Goal: Communication & Community: Answer question/provide support

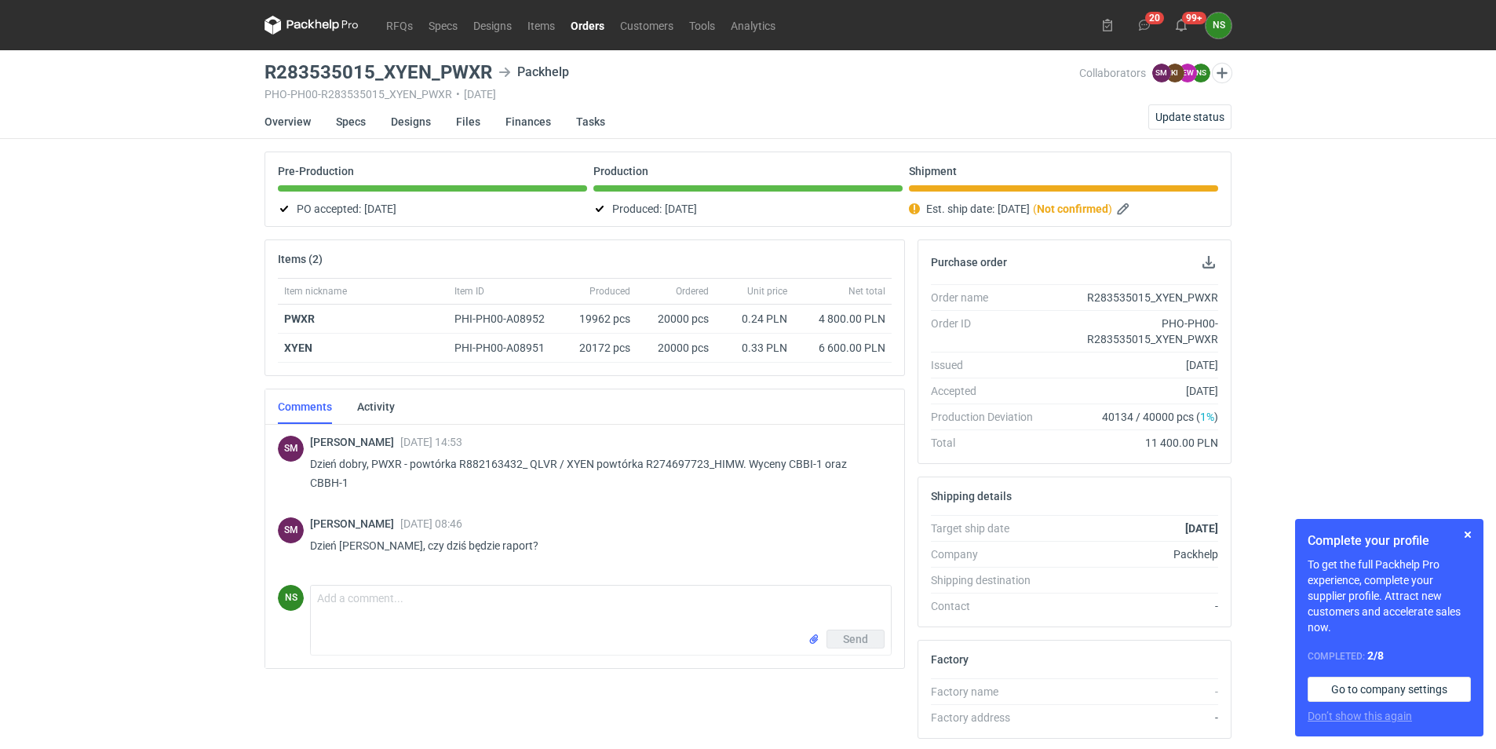
click at [594, 19] on link "Orders" at bounding box center [587, 25] width 49 height 19
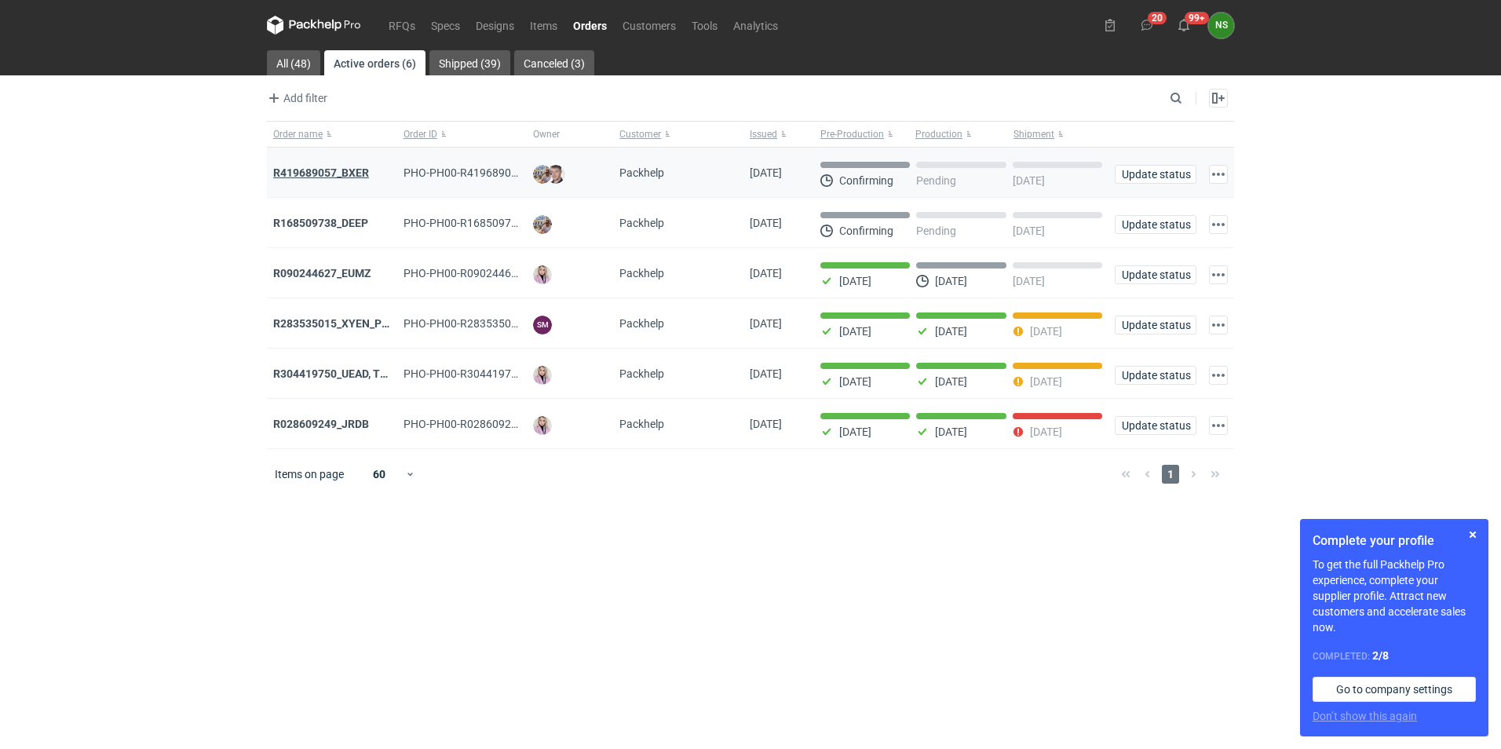
click at [349, 170] on strong "R419689057_BXER" at bounding box center [321, 172] width 96 height 13
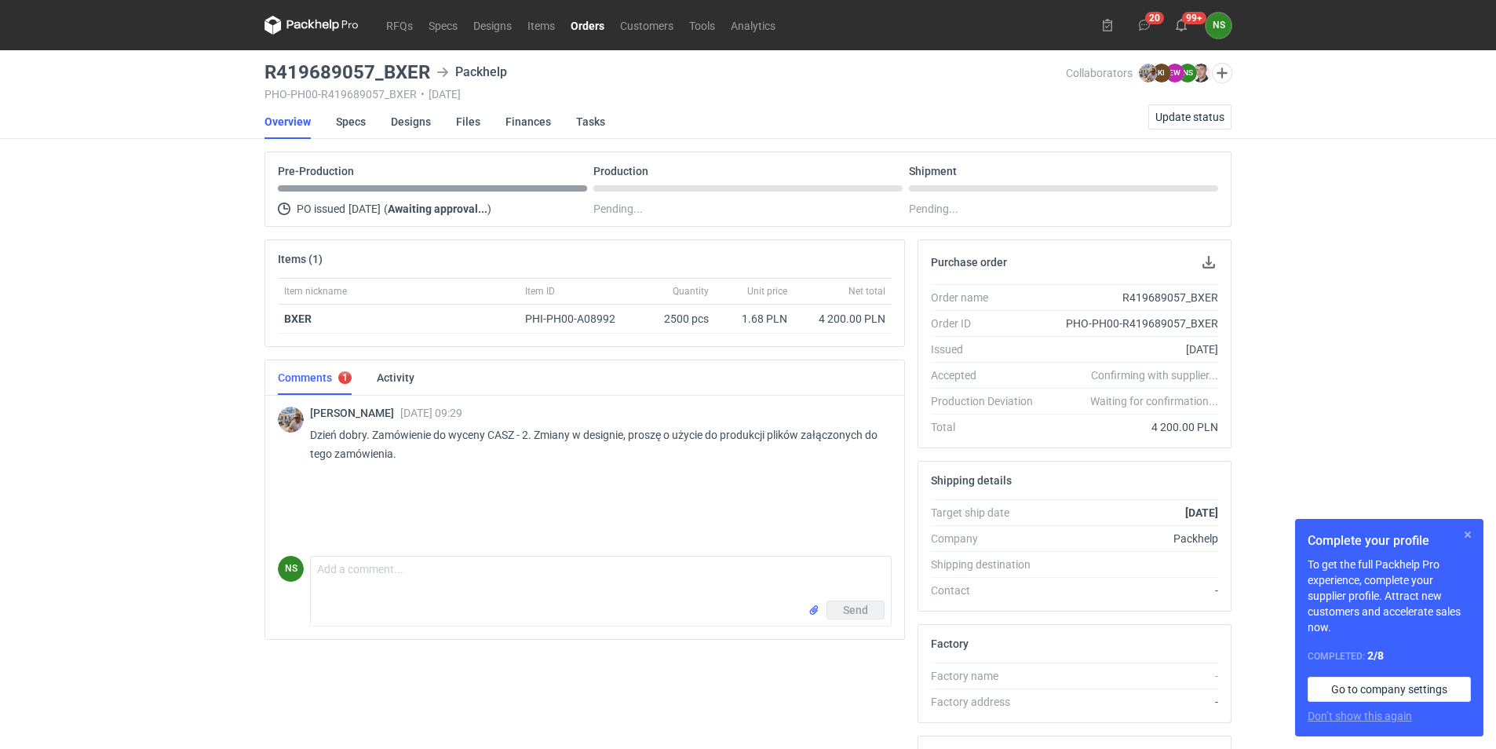
click at [1467, 540] on button "button" at bounding box center [1468, 534] width 19 height 19
click at [399, 122] on link "Designs" at bounding box center [411, 121] width 40 height 35
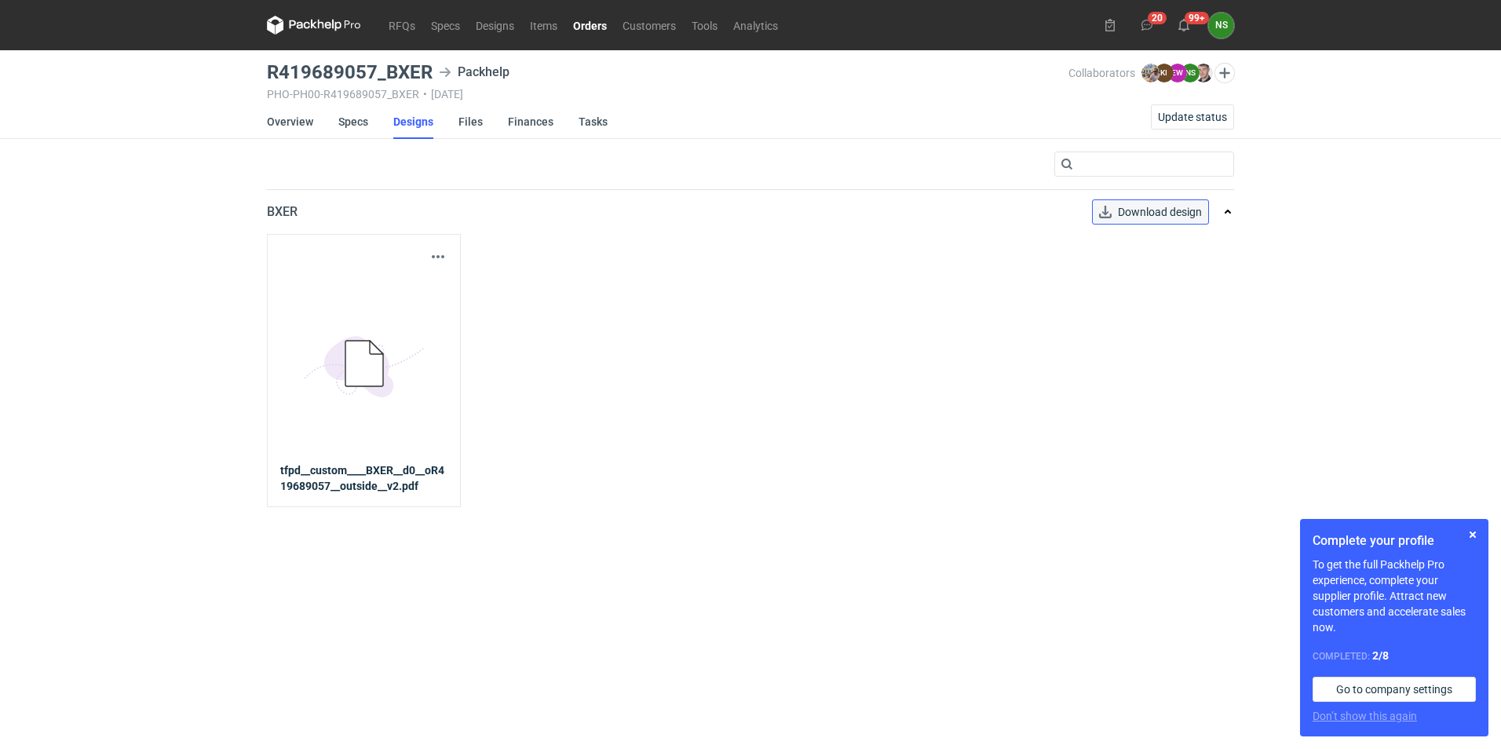
click at [1149, 211] on span "Download design" at bounding box center [1160, 211] width 84 height 11
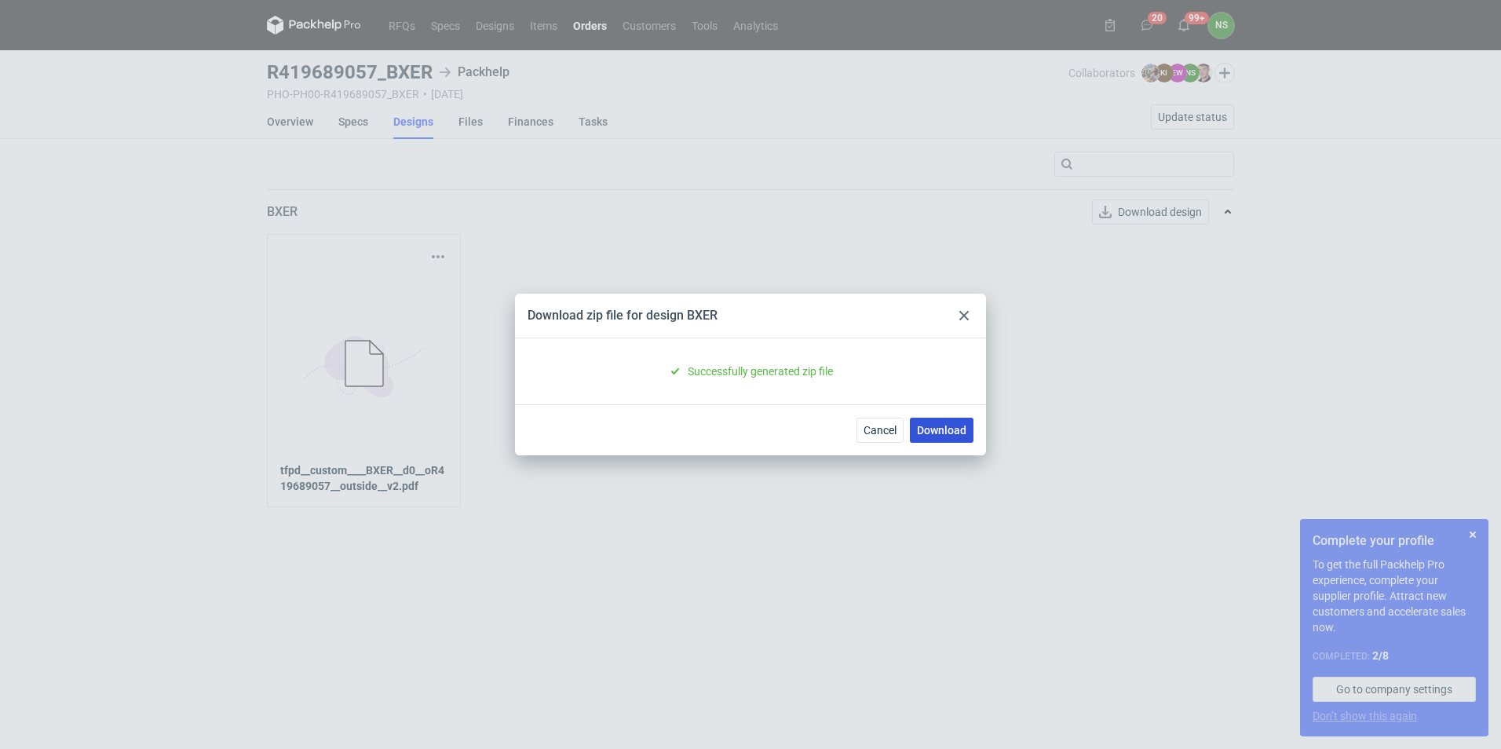
click at [957, 429] on link "Download" at bounding box center [942, 430] width 64 height 25
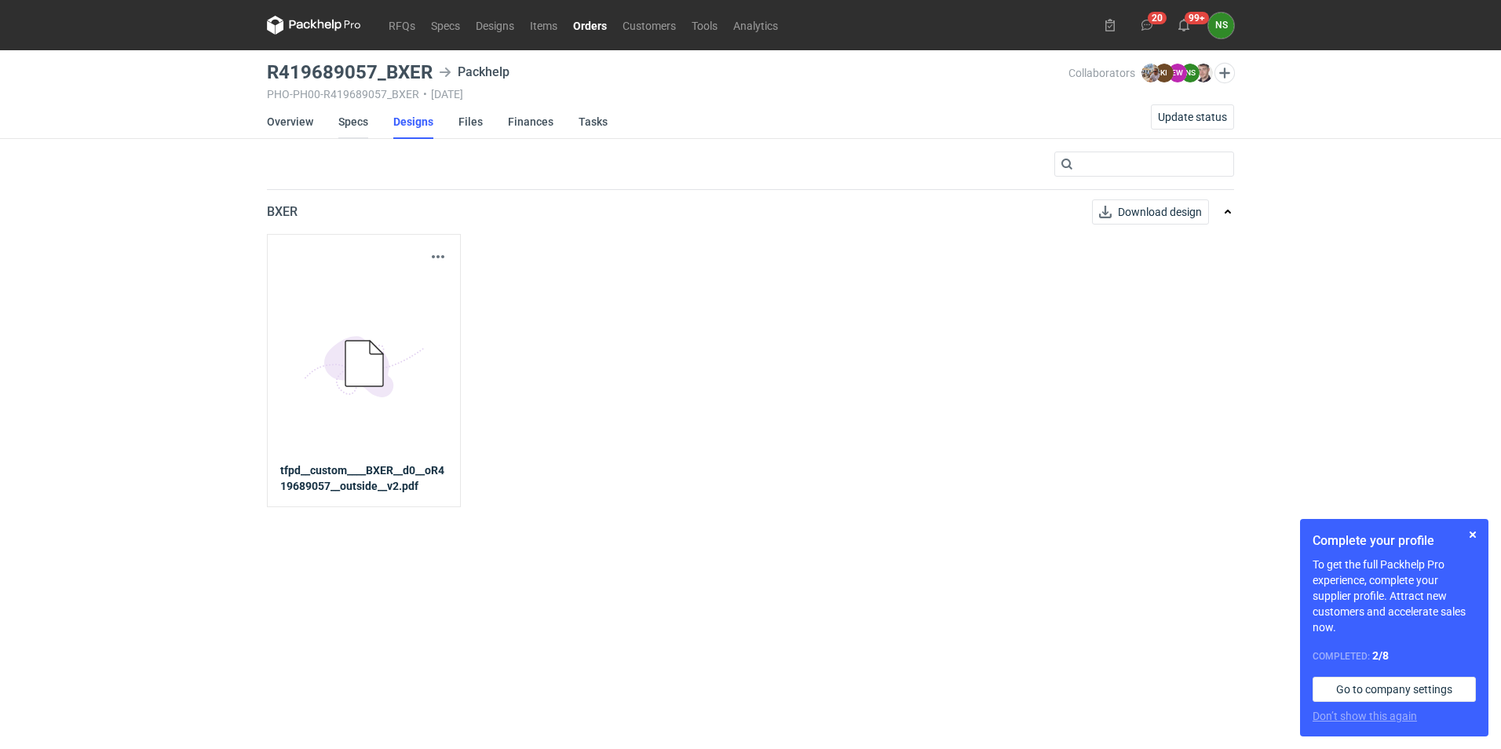
click at [345, 122] on link "Specs" at bounding box center [353, 121] width 30 height 35
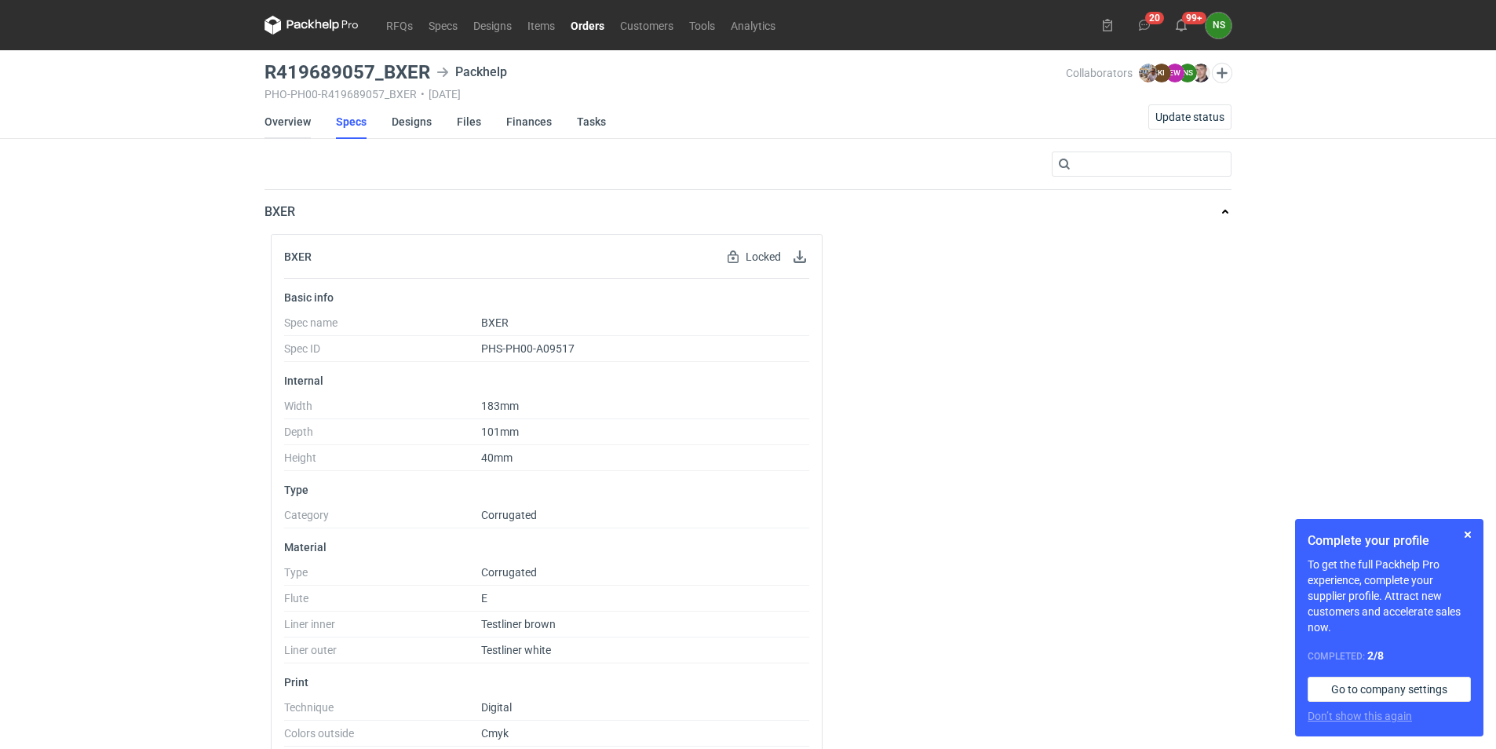
click at [285, 124] on link "Overview" at bounding box center [288, 121] width 46 height 35
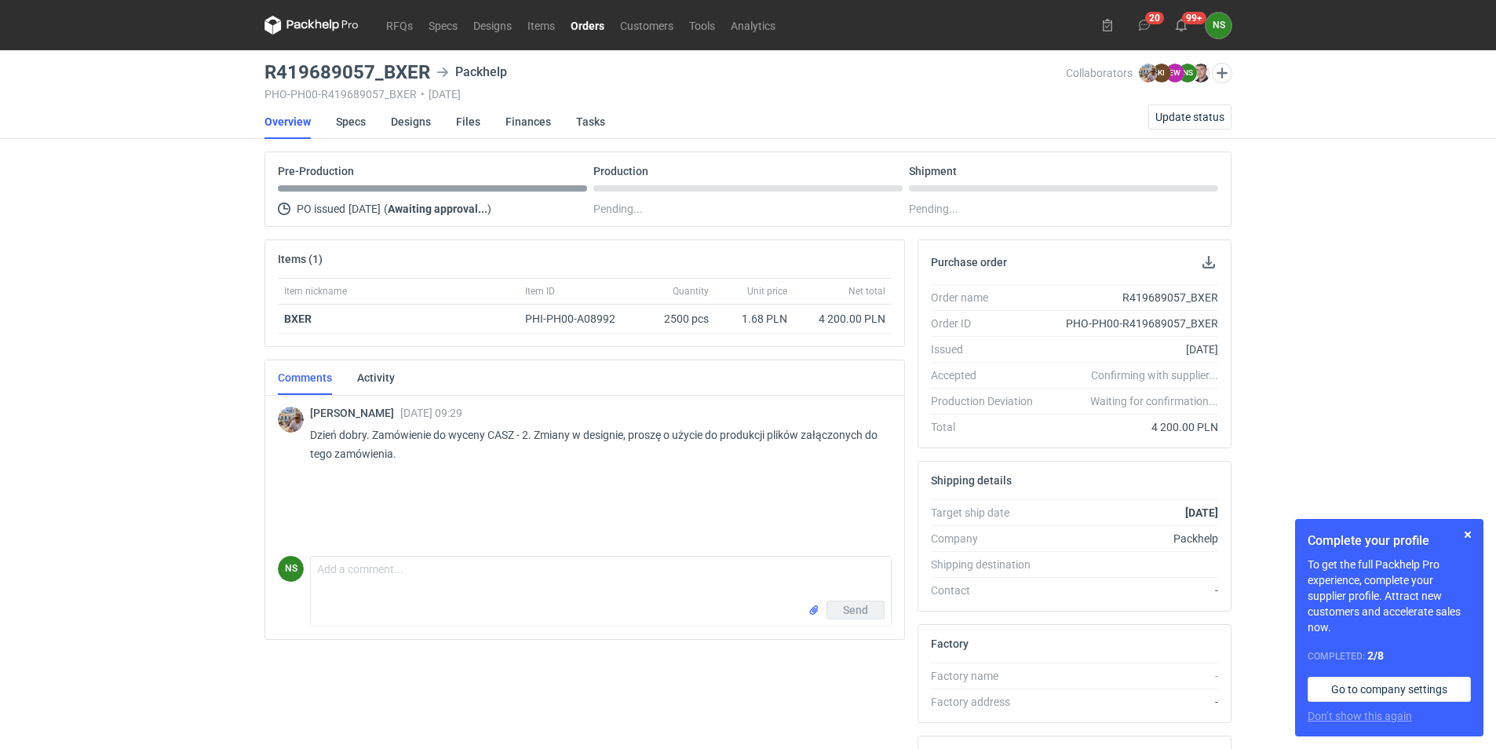
click at [510, 433] on p "Dzień dobry. Zamówienie do wyceny CASZ - 2. Zmiany w designie, proszę o użycie …" at bounding box center [594, 445] width 569 height 38
click at [501, 434] on p "Dzień dobry. Zamówienie do wyceny CASZ - 2. Zmiany w designie, proszę o użycie …" at bounding box center [594, 445] width 569 height 38
copy p "CASZ"
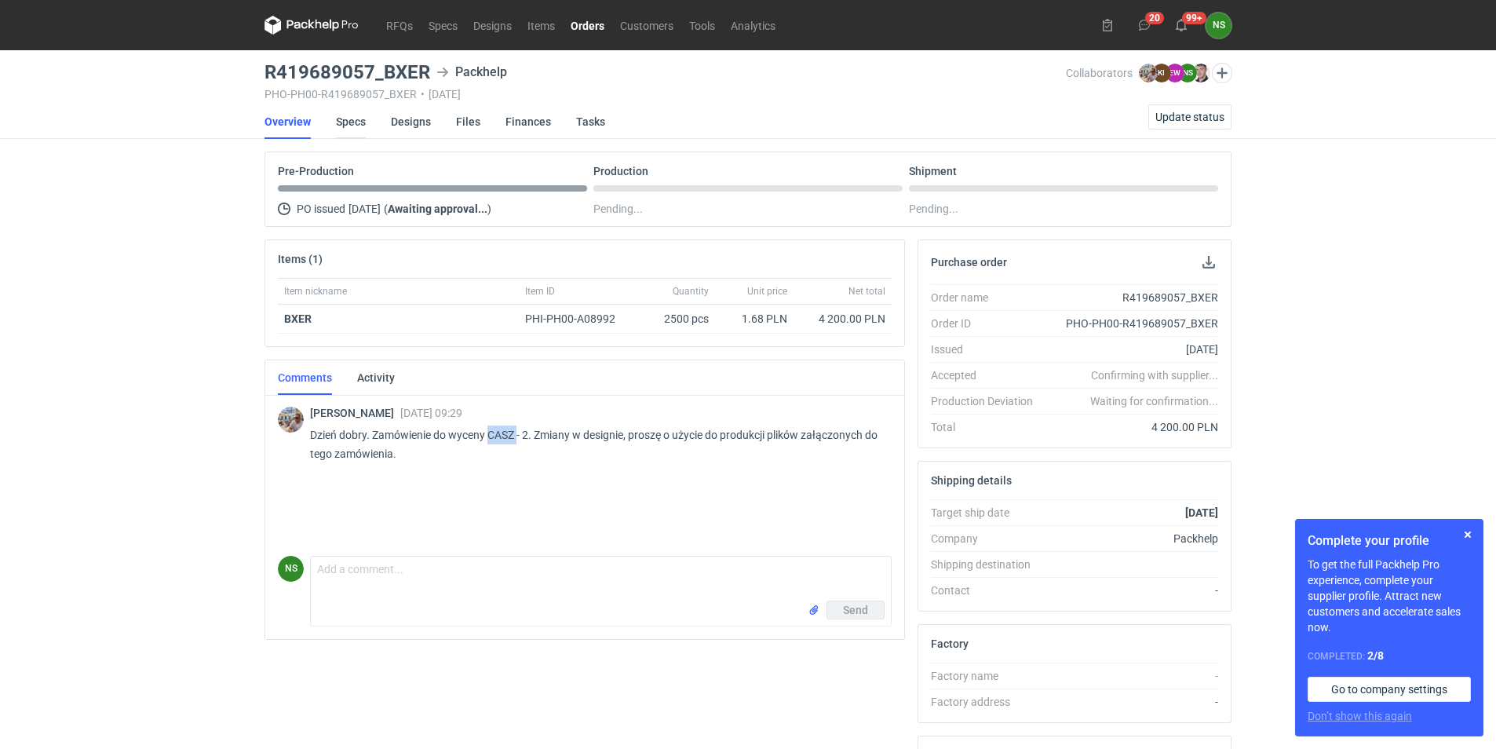
click at [352, 122] on link "Specs" at bounding box center [351, 121] width 30 height 35
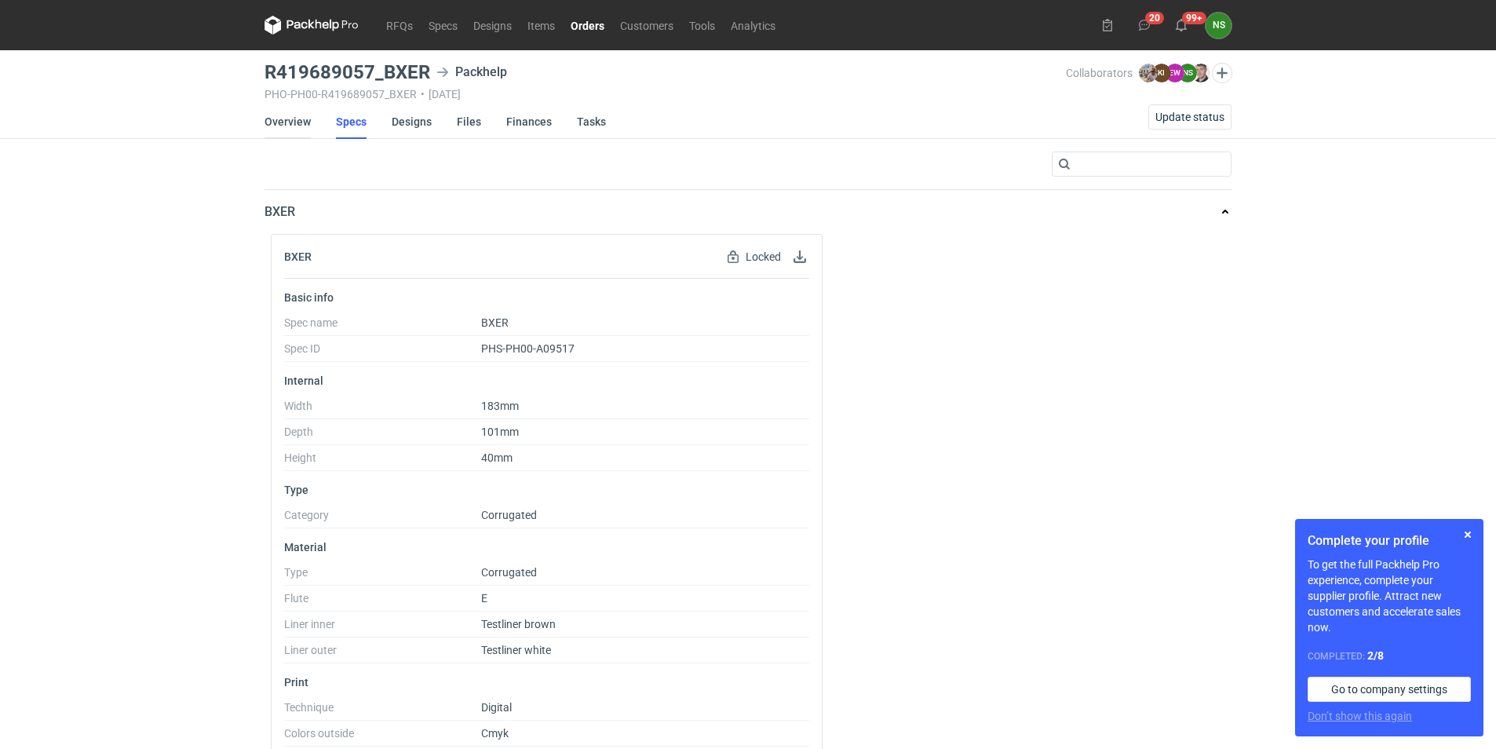
click at [287, 117] on link "Overview" at bounding box center [288, 121] width 46 height 35
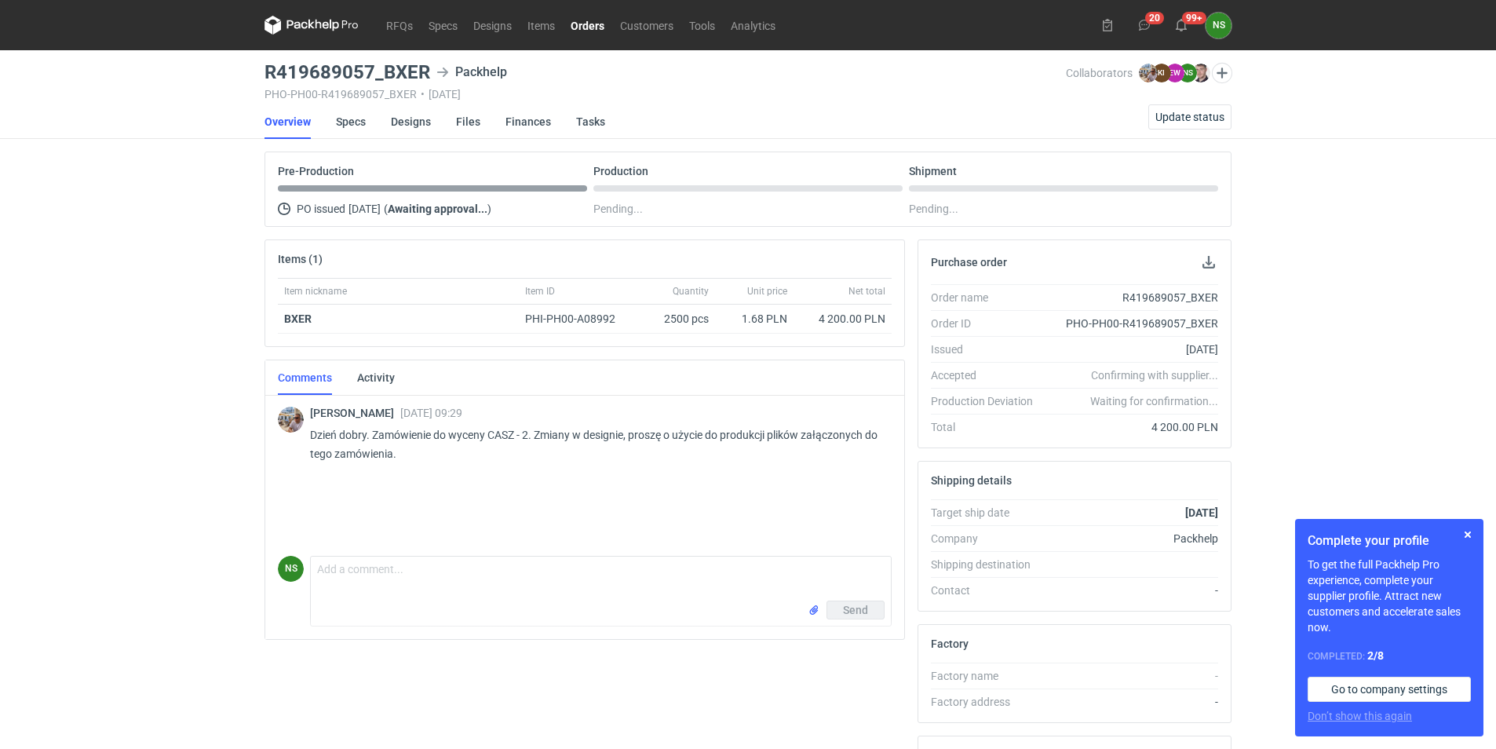
click at [502, 429] on p "Dzień dobry. Zamówienie do wyceny CASZ - 2. Zmiany w designie, proszę o użycie …" at bounding box center [594, 445] width 569 height 38
copy p "CASZ"
click at [403, 20] on link "RFQs" at bounding box center [399, 25] width 42 height 19
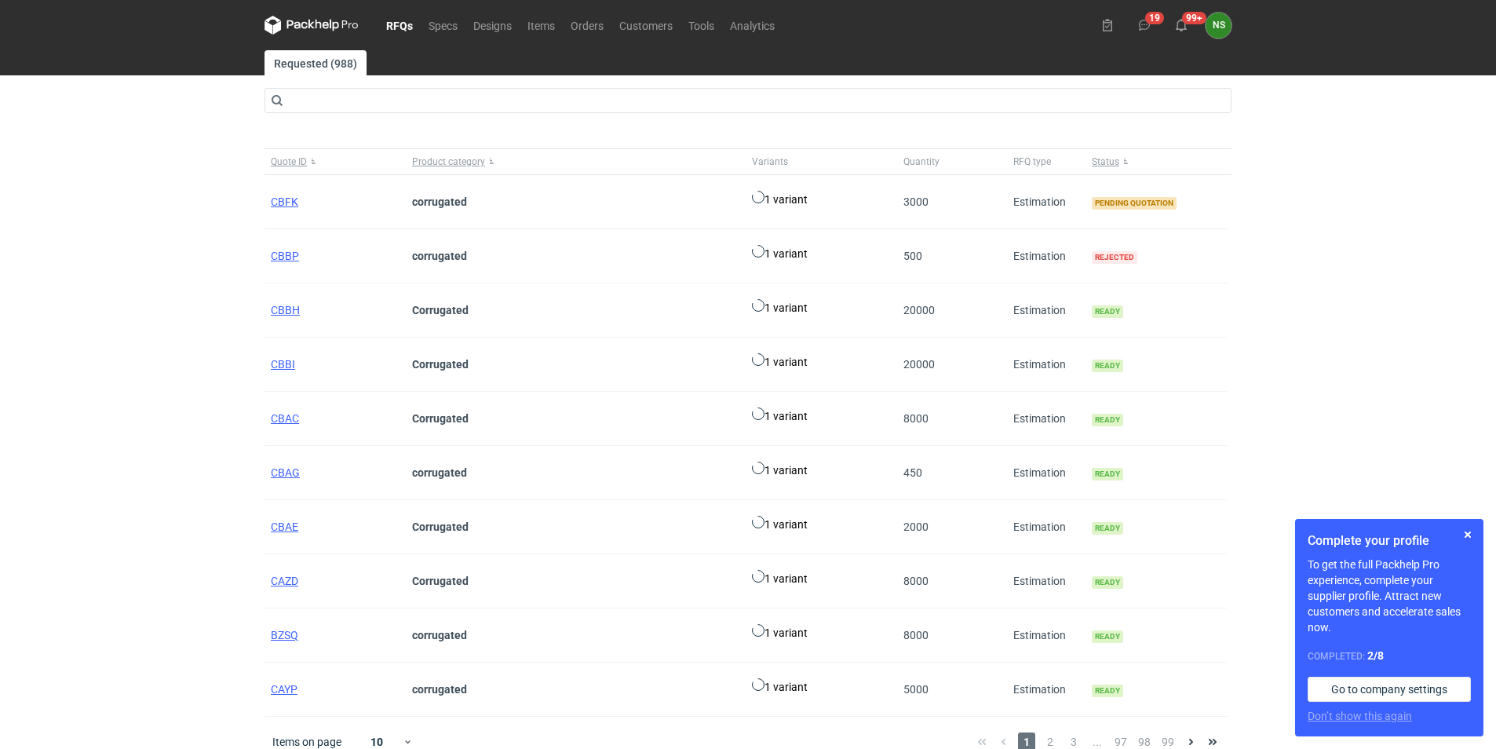
click at [396, 114] on main "Requested (988) Quote ID Product category Variants Quantity RFQ type Status CBF…" at bounding box center [748, 408] width 980 height 717
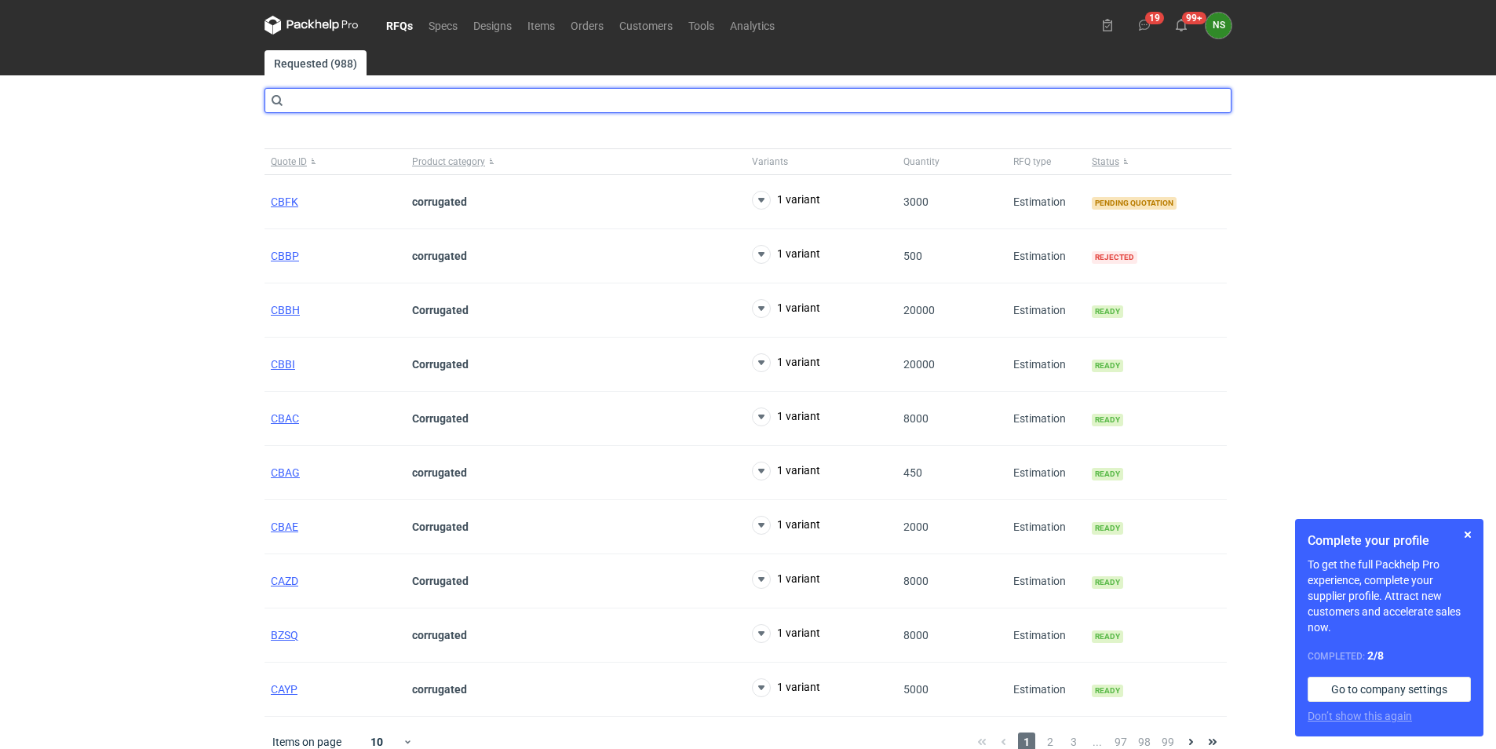
click at [389, 100] on input "text" at bounding box center [748, 100] width 967 height 25
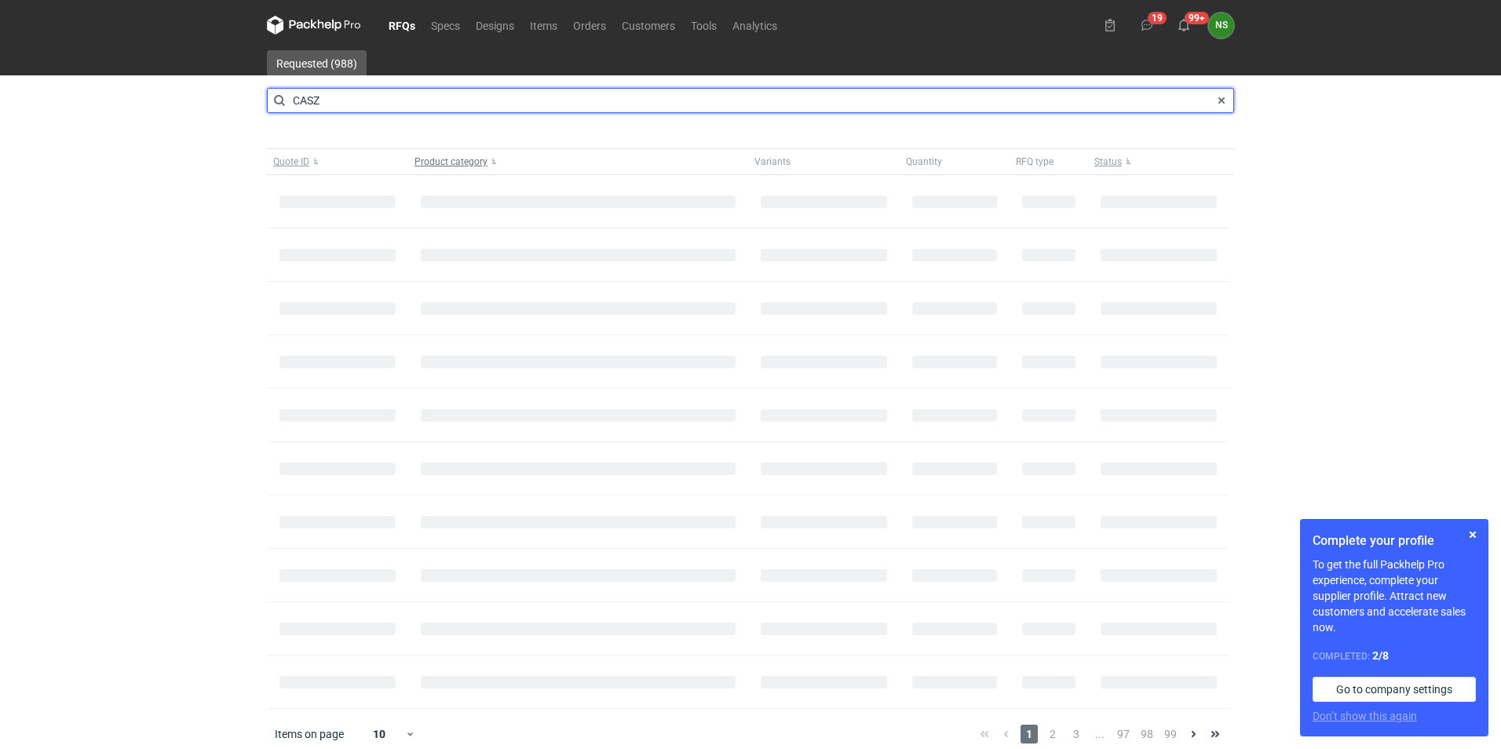
type input "CASZ"
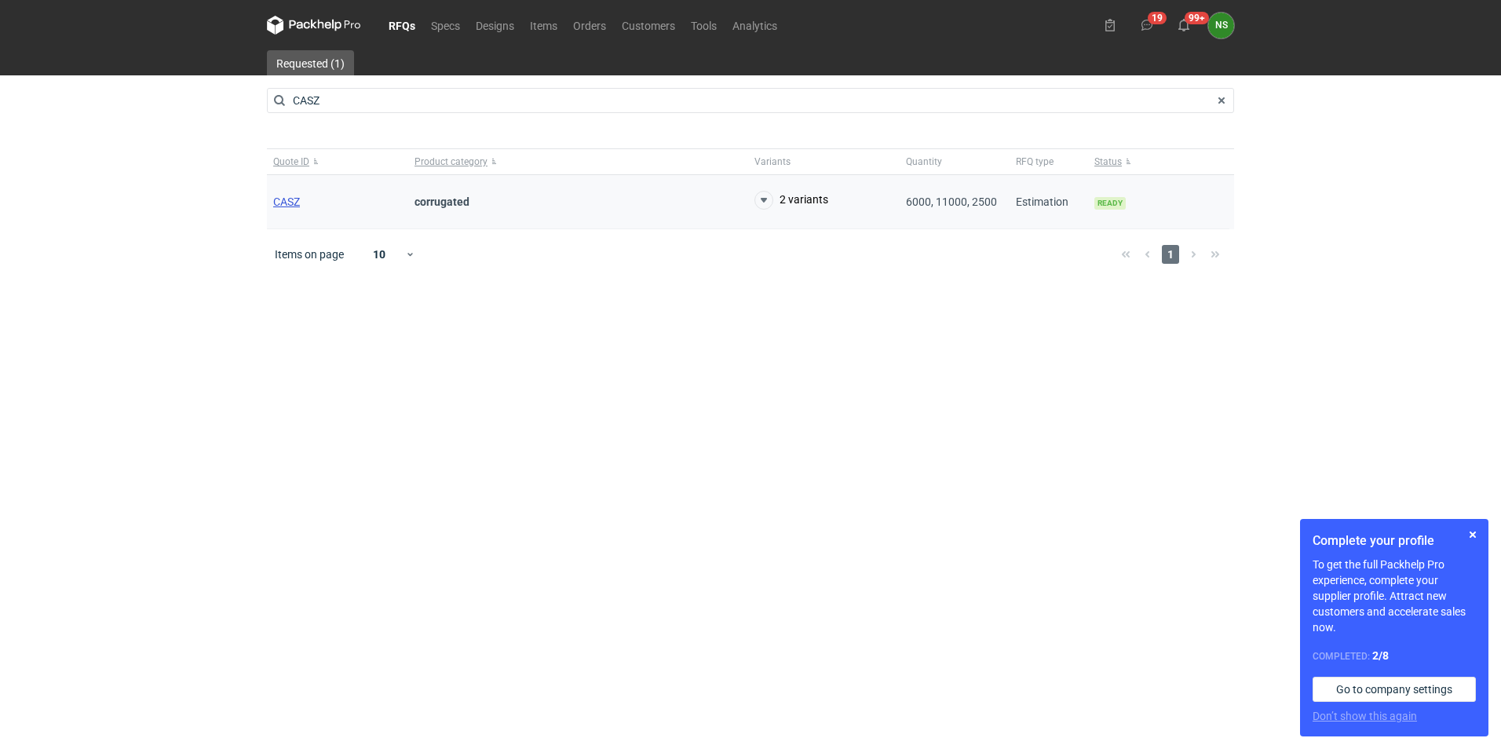
click at [294, 201] on span "CASZ" at bounding box center [286, 201] width 27 height 13
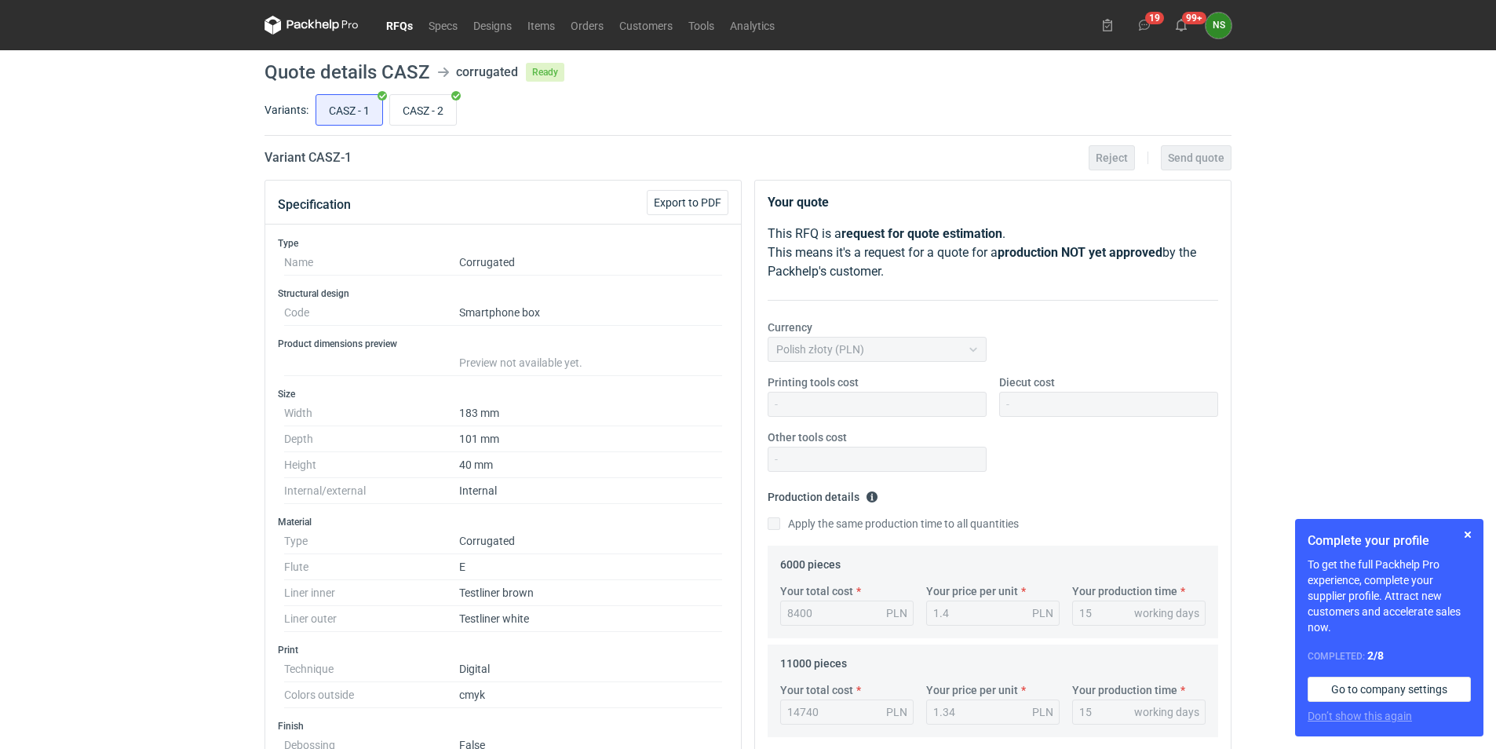
scroll to position [140, 0]
click at [418, 105] on input "CASZ - 2" at bounding box center [423, 110] width 66 height 30
radio input "true"
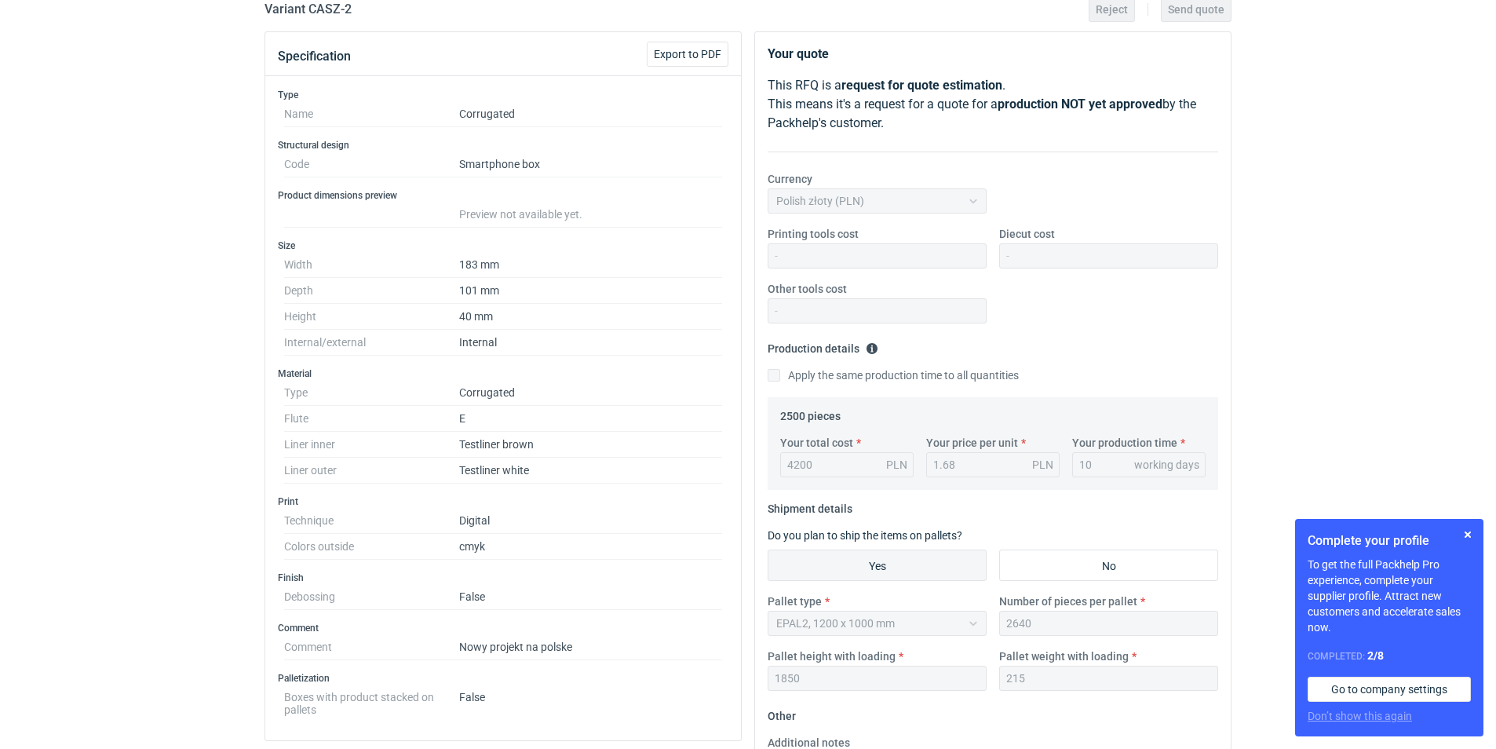
scroll to position [79, 0]
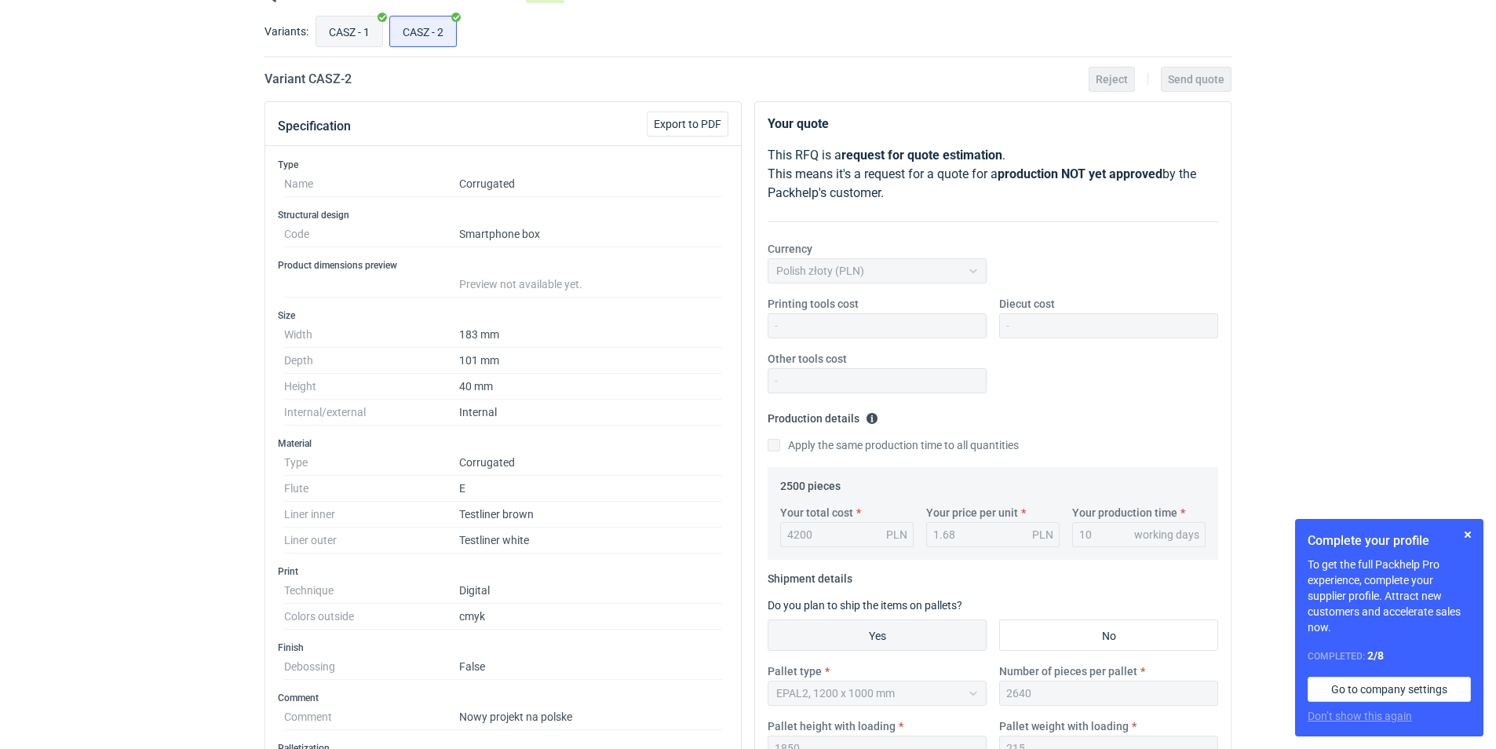
click at [340, 33] on input "CASZ - 1" at bounding box center [349, 31] width 66 height 30
radio input "true"
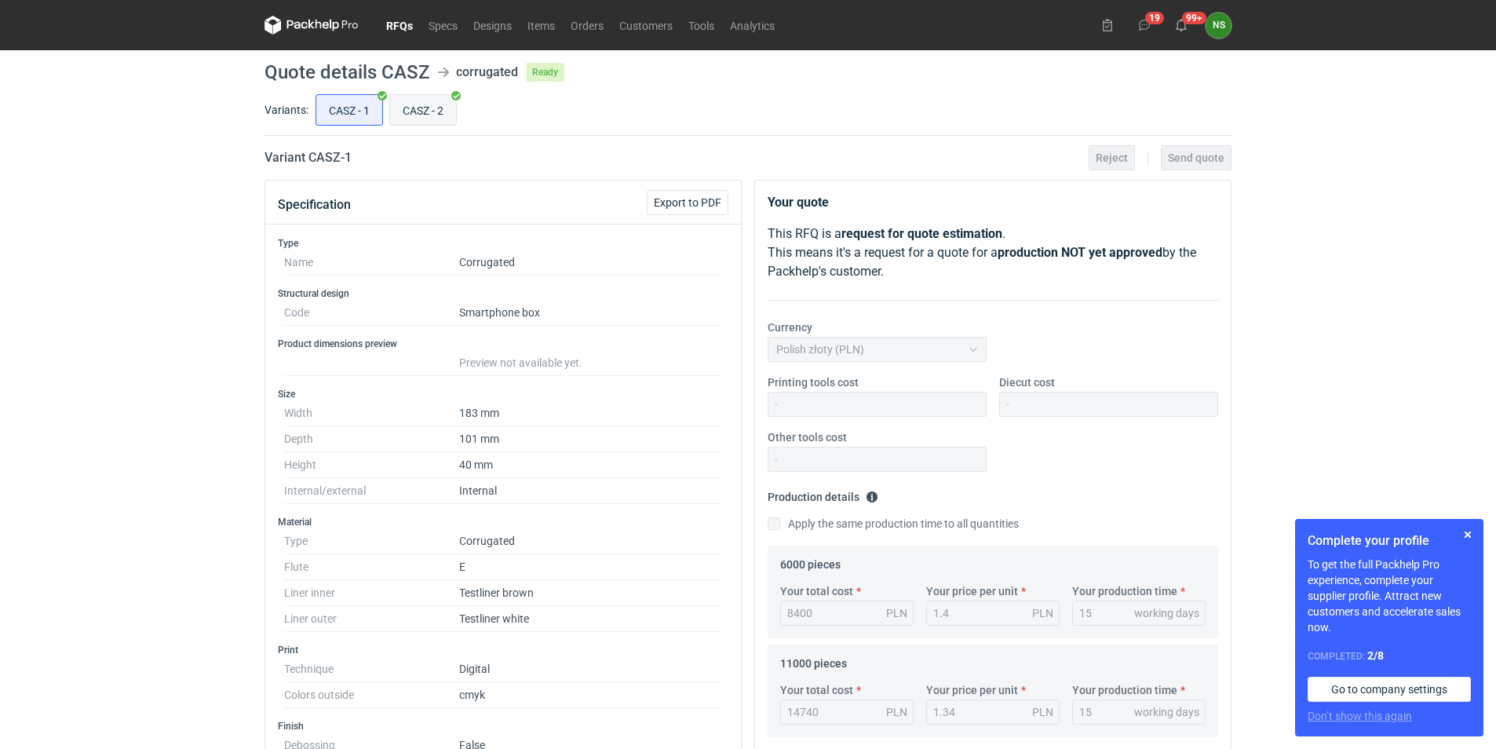
click at [420, 106] on input "CASZ - 2" at bounding box center [423, 110] width 66 height 30
radio input "true"
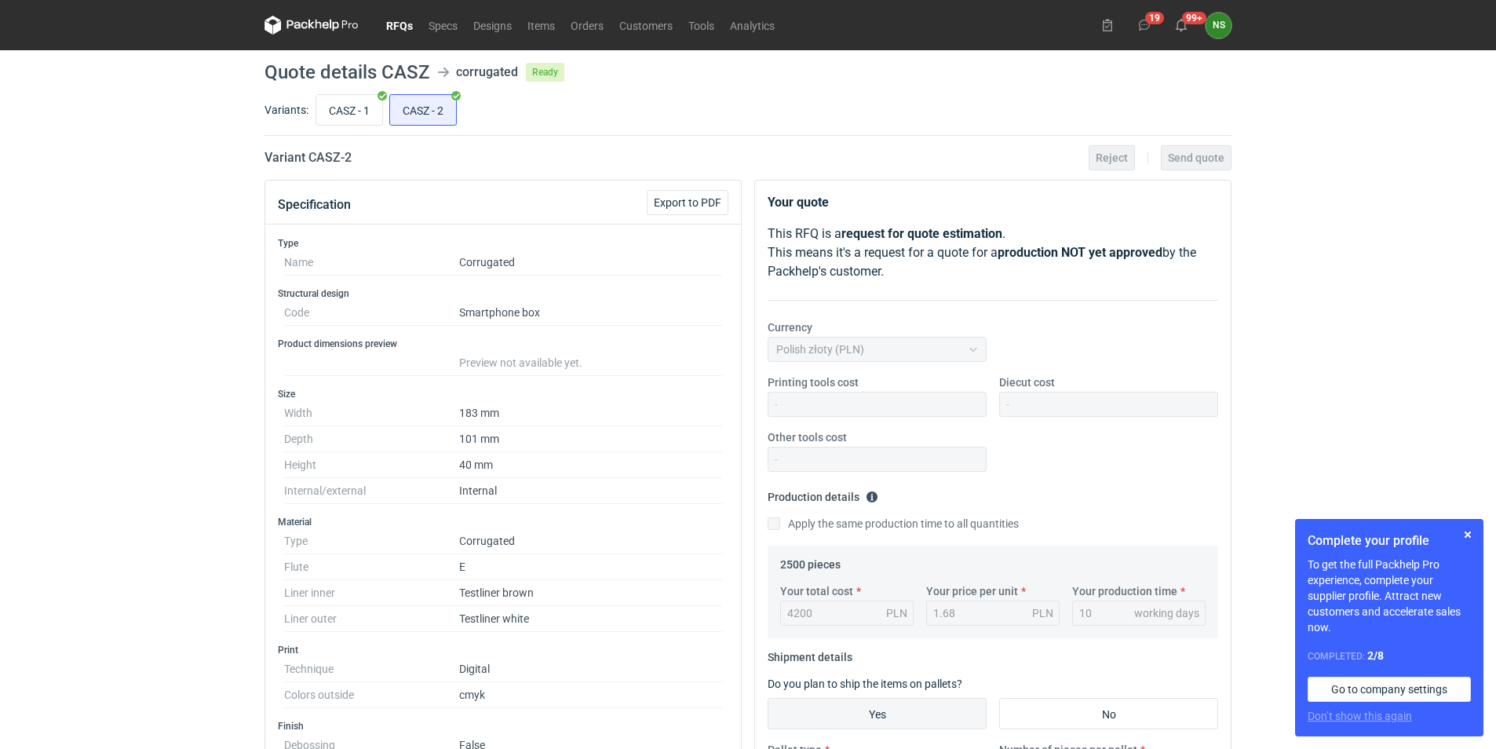
scroll to position [77, 0]
click at [412, 74] on h1 "Quote details CASZ" at bounding box center [347, 72] width 165 height 19
copy h1 "CASZ"
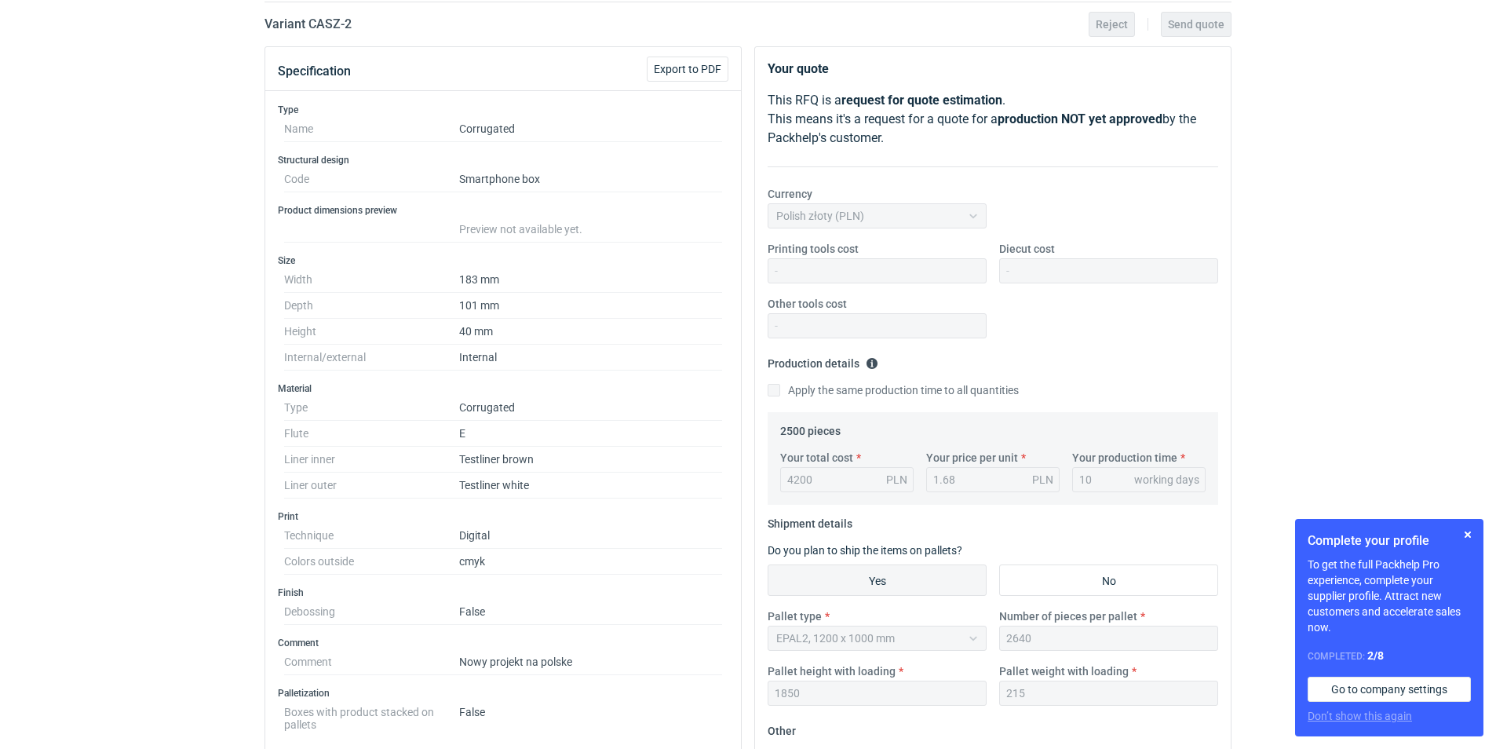
scroll to position [0, 0]
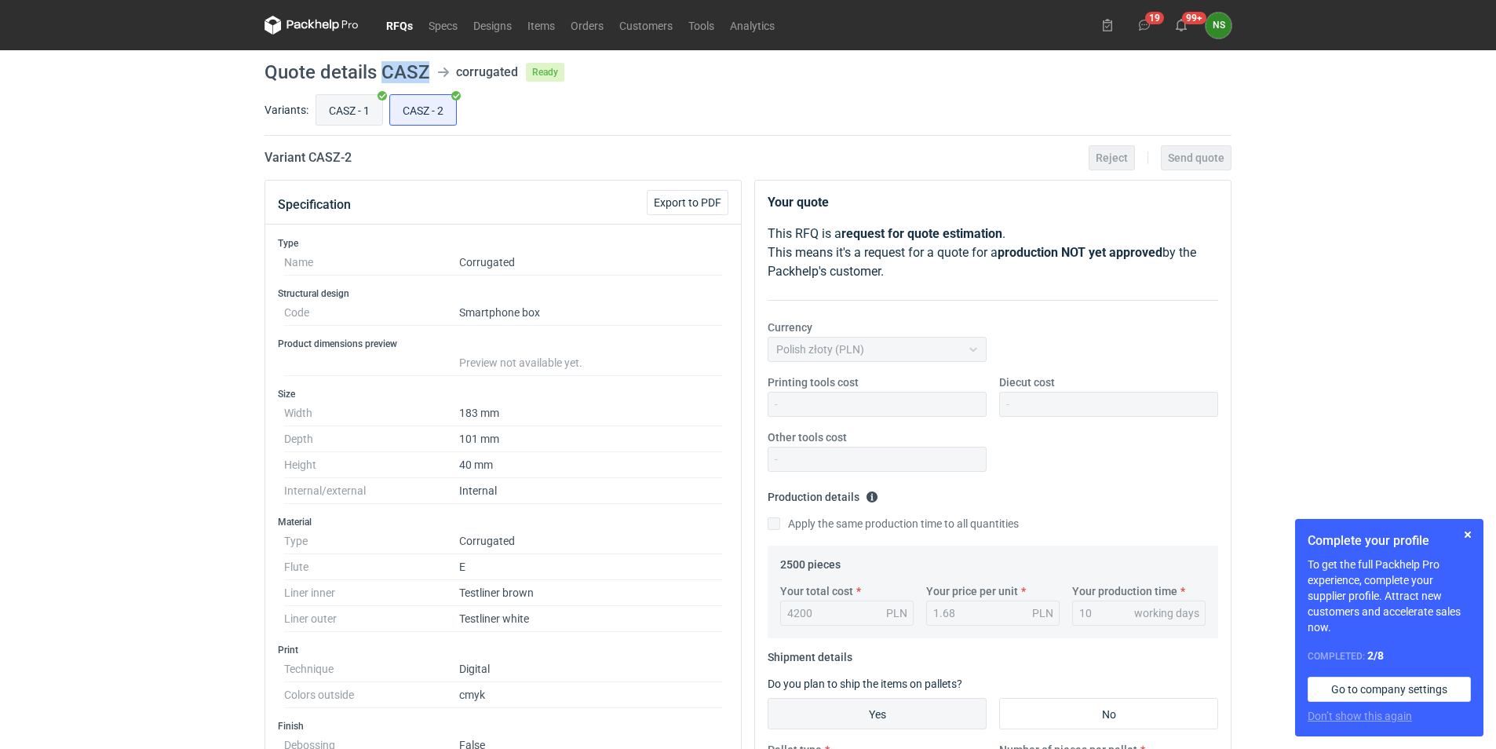
click at [345, 119] on input "CASZ - 1" at bounding box center [349, 110] width 66 height 30
radio input "true"
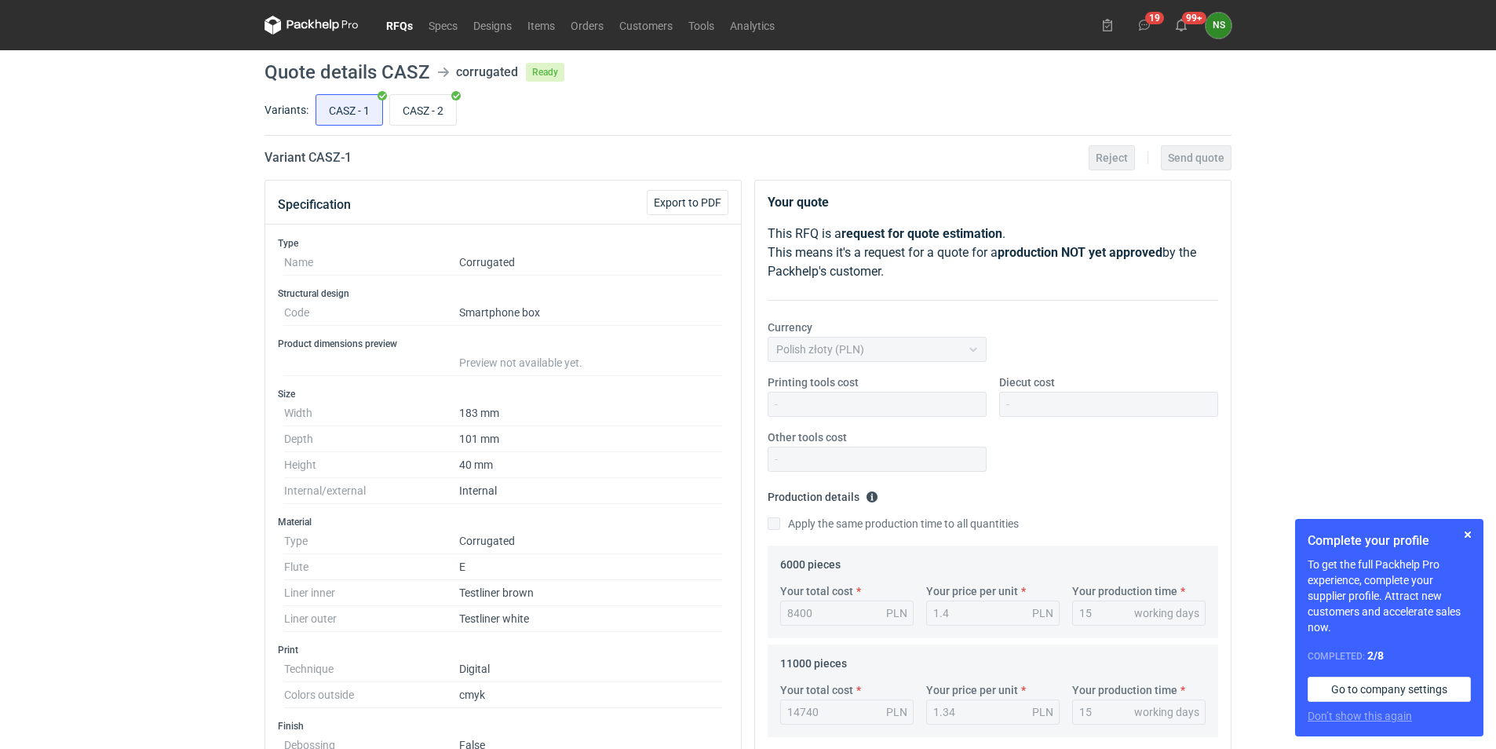
click at [478, 313] on dd "Smartphone box" at bounding box center [590, 313] width 263 height 26
copy dd "Smartphone"
click at [422, 112] on input "CASZ - 2" at bounding box center [423, 110] width 66 height 30
radio input "true"
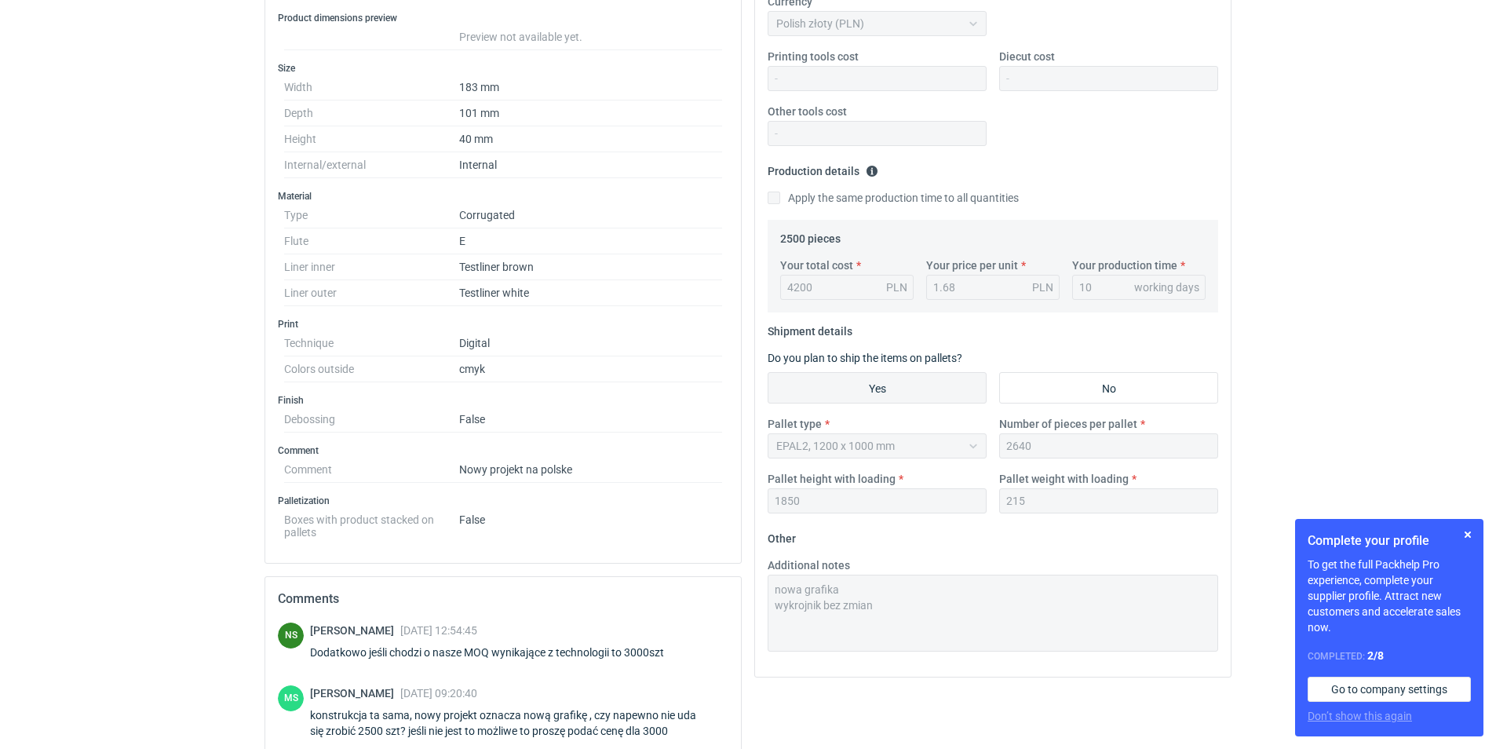
scroll to position [393, 0]
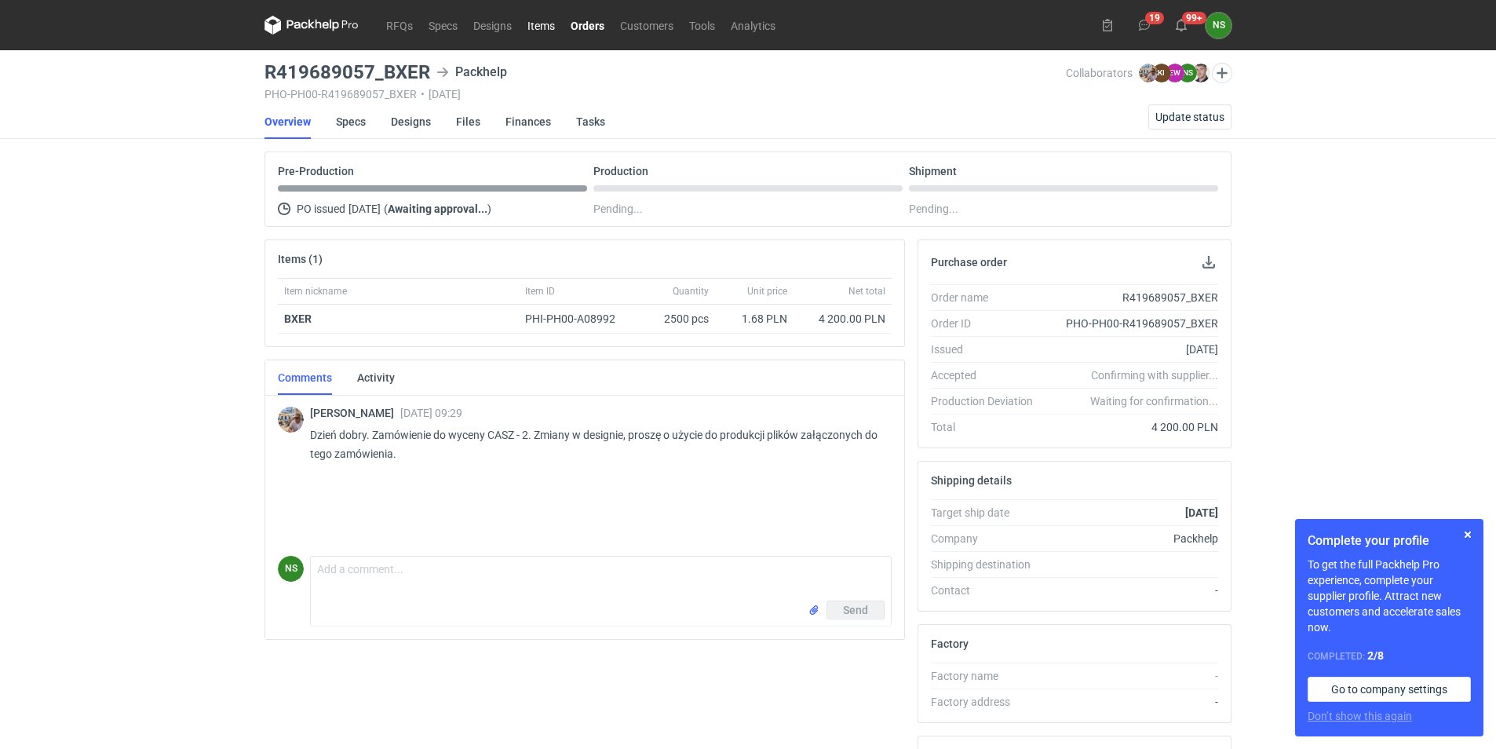
click at [544, 22] on link "Items" at bounding box center [541, 25] width 43 height 19
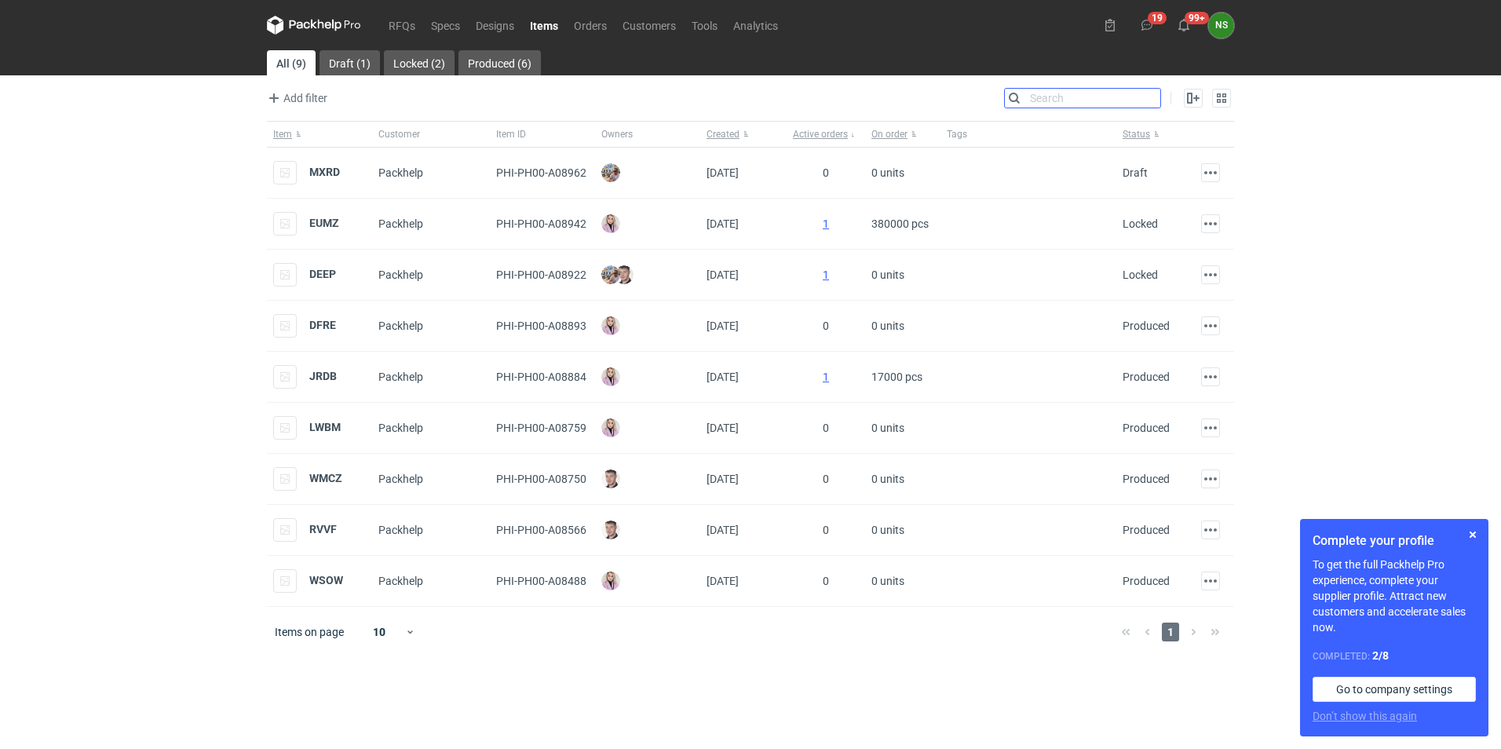
click at [1143, 97] on input "Search" at bounding box center [1082, 98] width 155 height 19
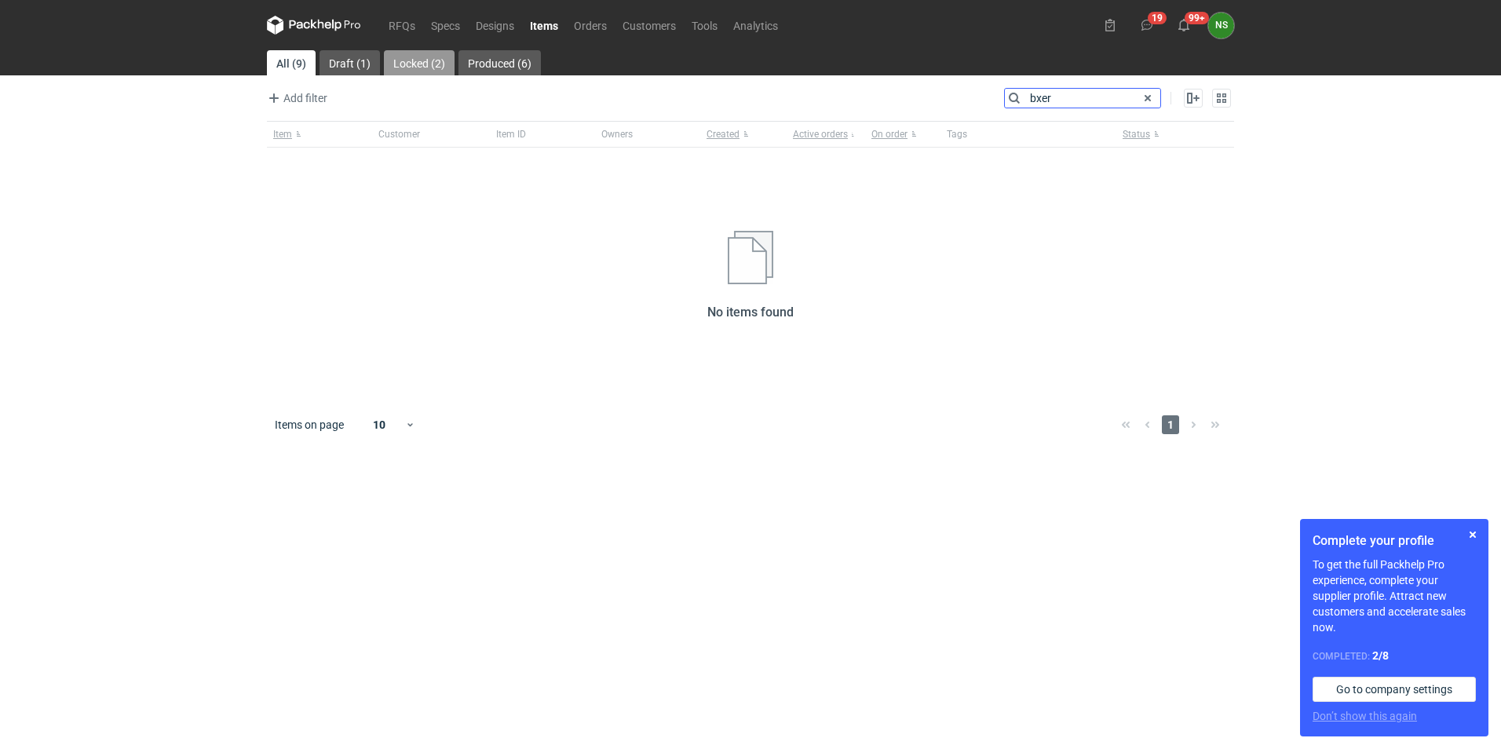
type input "bxer"
click at [417, 66] on link "Locked (2)" at bounding box center [419, 62] width 71 height 25
click at [400, 23] on link "RFQs" at bounding box center [402, 25] width 42 height 19
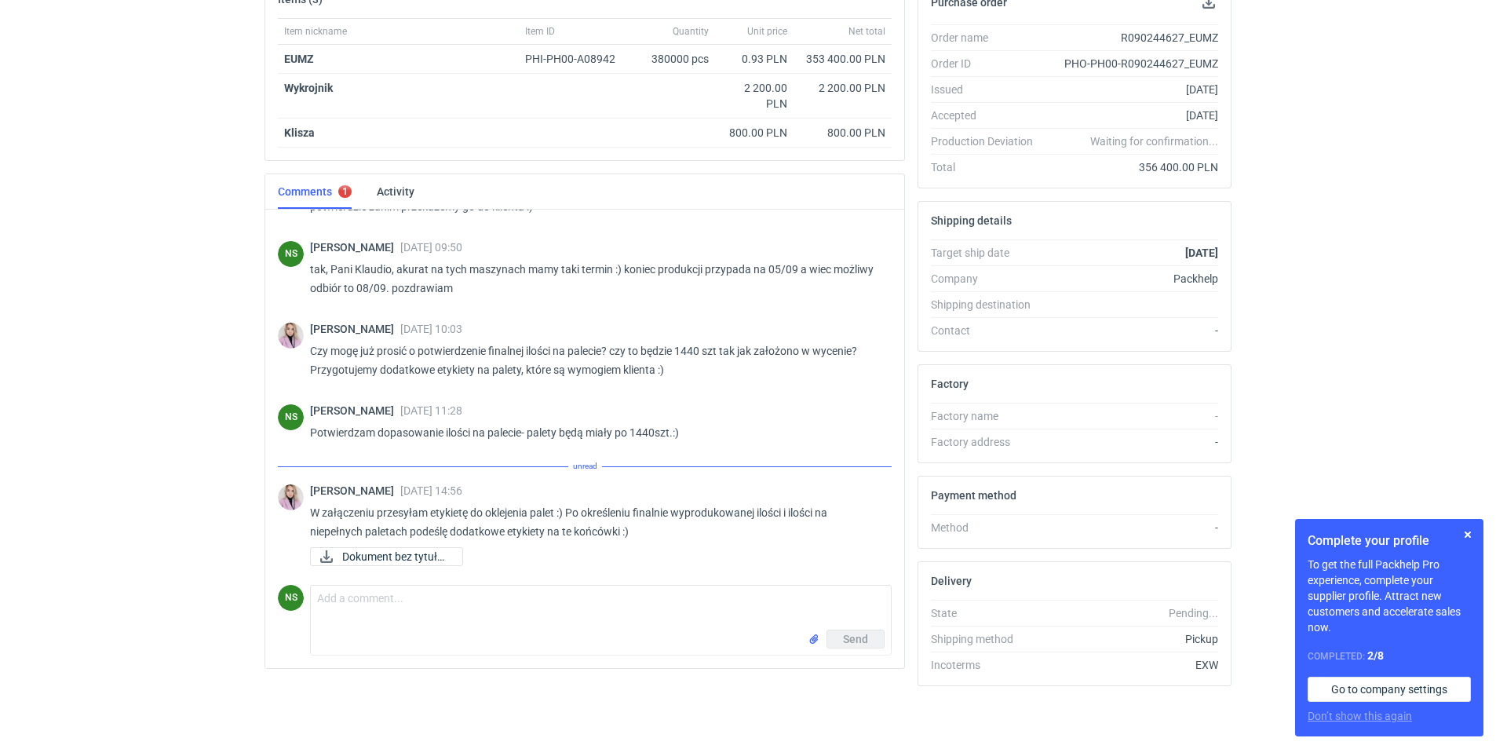
scroll to position [371, 0]
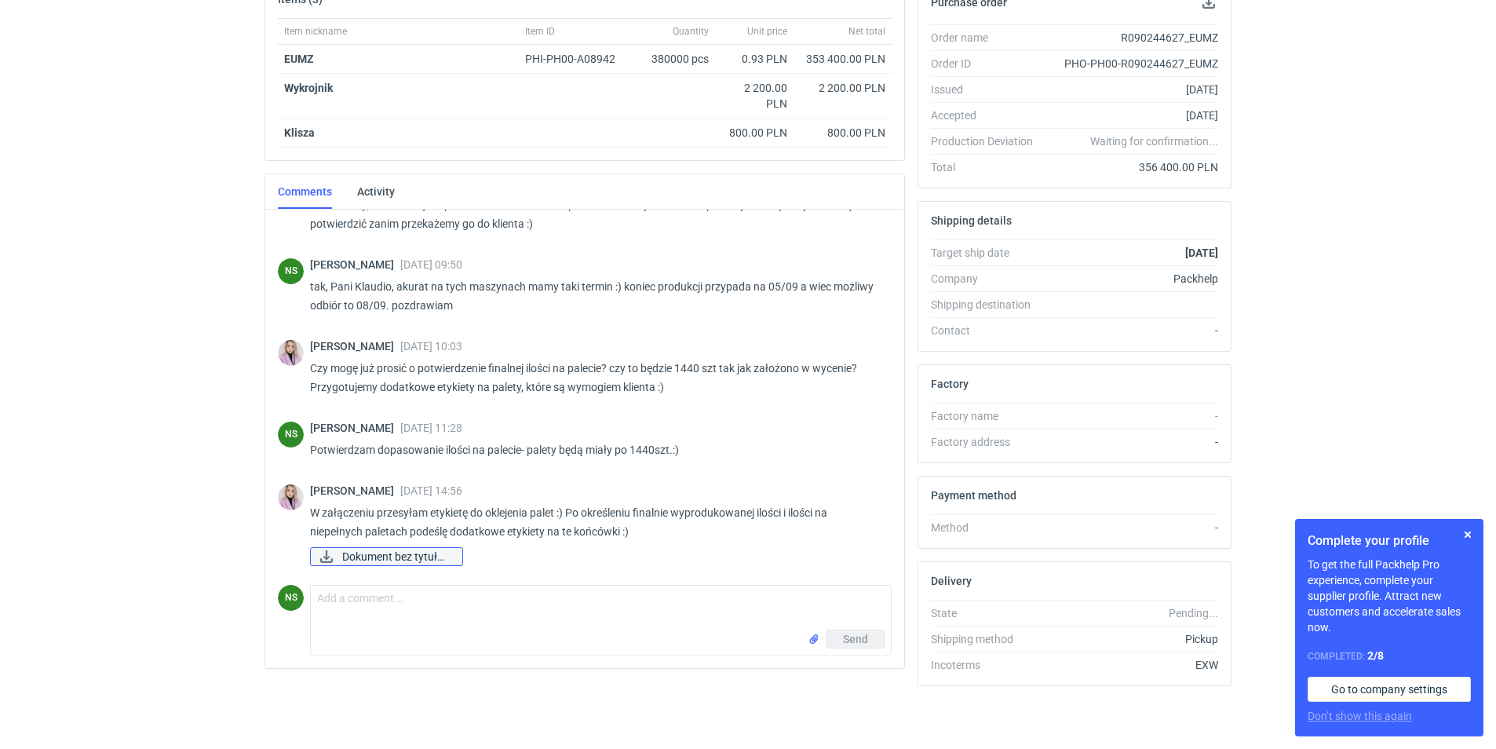
click at [392, 562] on span "Dokument bez tytułu...." at bounding box center [396, 556] width 108 height 17
click at [425, 618] on textarea "Comment message" at bounding box center [601, 608] width 580 height 44
click at [489, 600] on textarea "super, dziękujemy :) podesłałam juz dalej." at bounding box center [601, 608] width 580 height 44
click at [659, 587] on textarea "super, dziękujemy :) podesłałam już dalej." at bounding box center [601, 608] width 580 height 44
type textarea "super, dziękujemy :) podesłałam już dalej."
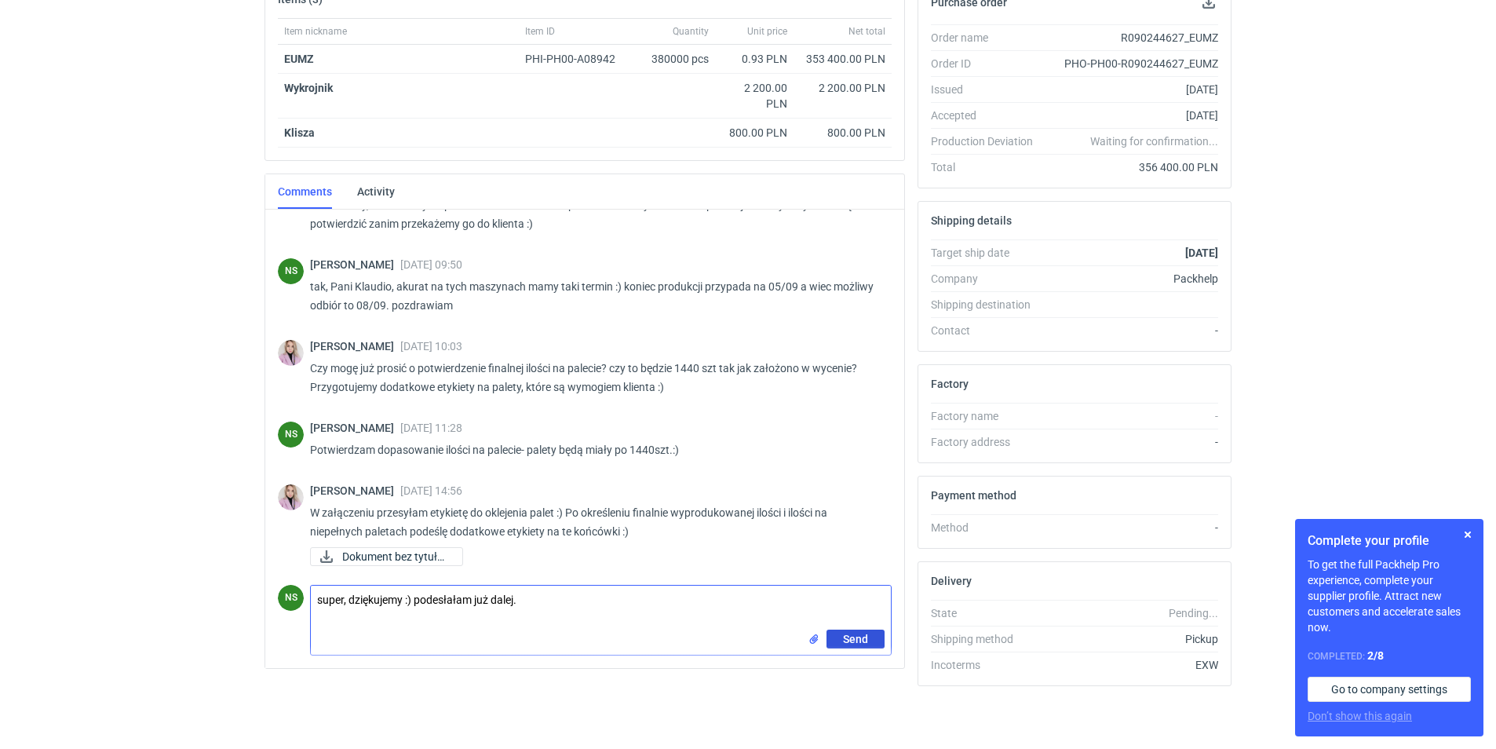
click at [853, 637] on span "Send" at bounding box center [855, 639] width 25 height 11
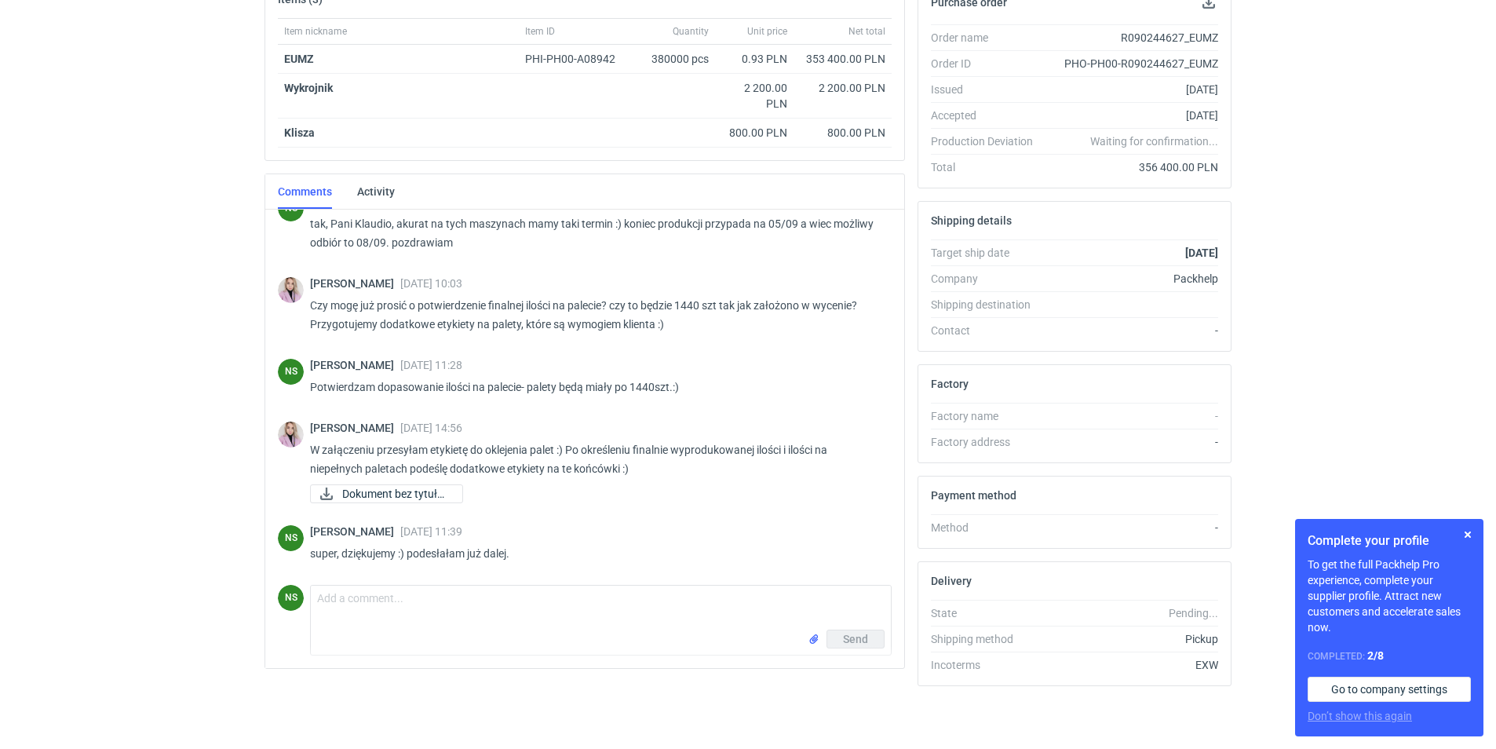
scroll to position [433, 0]
